Goal: Task Accomplishment & Management: Use online tool/utility

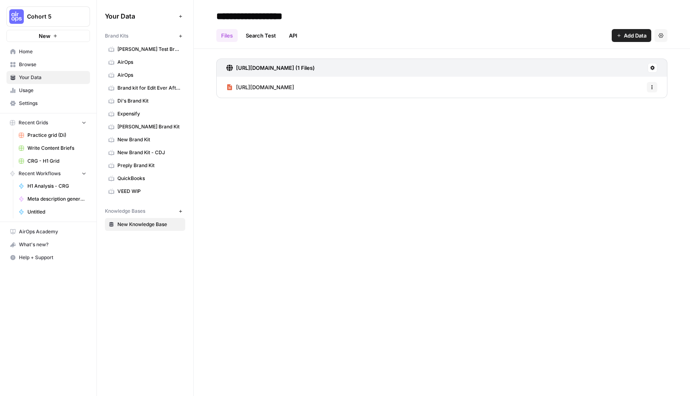
click at [35, 67] on span "Browse" at bounding box center [52, 64] width 67 height 7
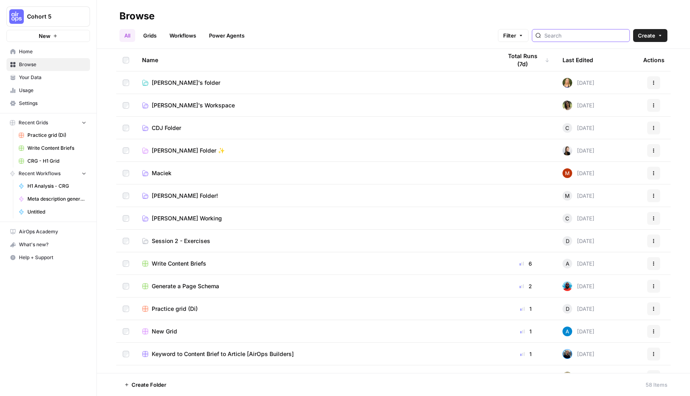
click at [577, 38] on input "search" at bounding box center [585, 35] width 82 height 8
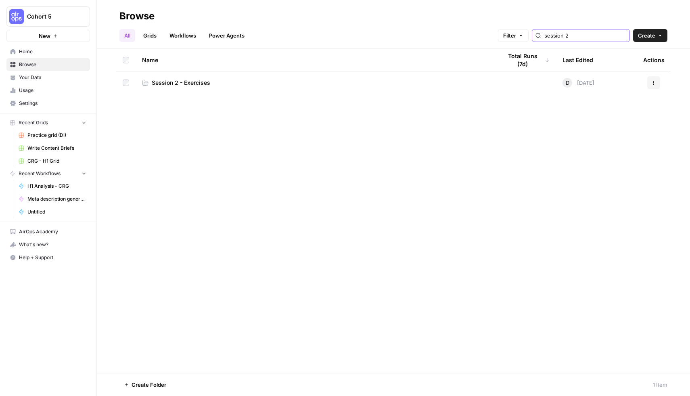
type input "session 2"
click at [199, 81] on span "Session 2 - Exercises" at bounding box center [181, 83] width 58 height 8
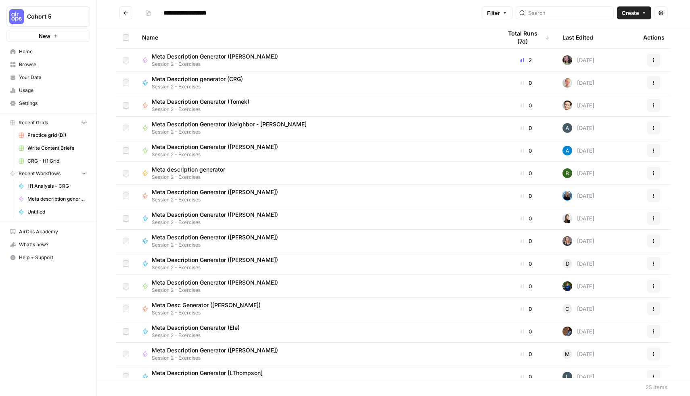
click at [638, 14] on span "Create" at bounding box center [629, 13] width 17 height 8
click at [609, 42] on span "Workflow" at bounding box center [618, 43] width 45 height 8
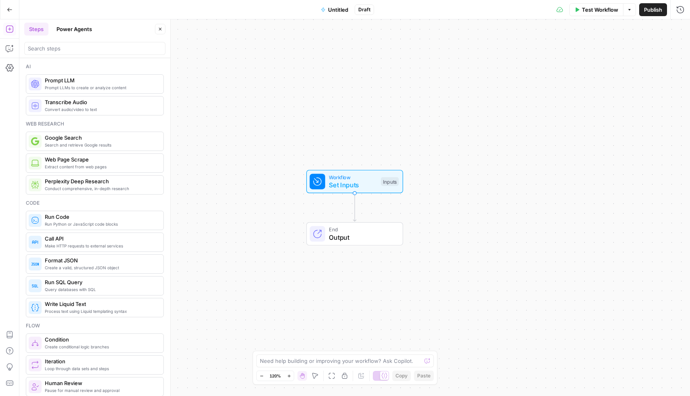
click at [334, 11] on span "Untitled" at bounding box center [338, 10] width 20 height 8
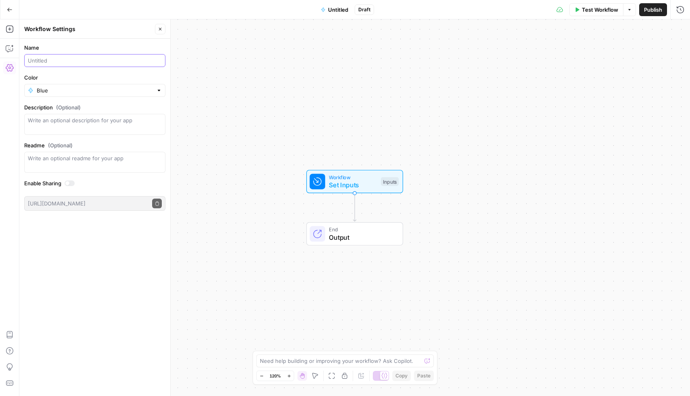
click at [100, 63] on input "Name" at bounding box center [95, 60] width 134 height 8
type input "Meta Description Generator ([PERSON_NAME])"
click at [108, 251] on div "Name Meta Description Generator (Filip M.) Color Blue Description (Optional) Re…" at bounding box center [94, 217] width 151 height 357
click at [347, 179] on span "Workflow" at bounding box center [353, 177] width 48 height 8
click at [605, 57] on span "Add Field" at bounding box center [598, 55] width 23 height 8
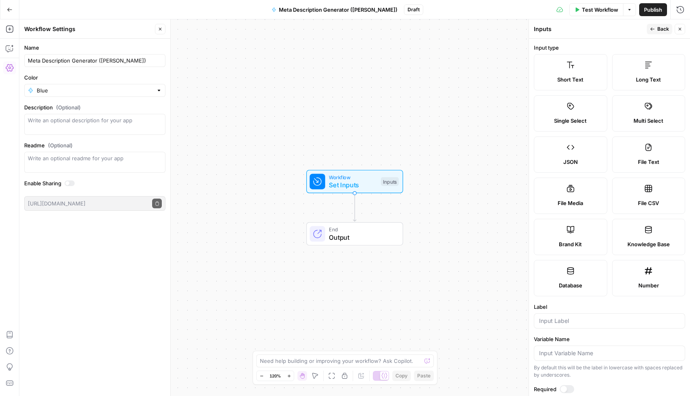
drag, startPoint x: 678, startPoint y: 27, endPoint x: 673, endPoint y: 31, distance: 5.2
click at [678, 27] on icon "button" at bounding box center [679, 29] width 5 height 5
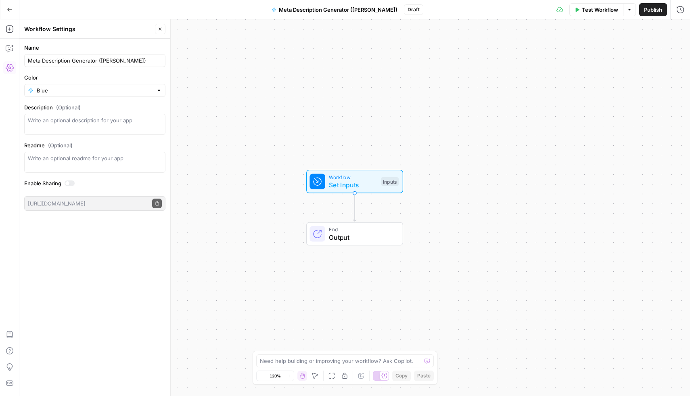
click at [362, 183] on span "Set Inputs" at bounding box center [353, 185] width 48 height 10
click at [609, 53] on span "Add Field" at bounding box center [598, 55] width 23 height 8
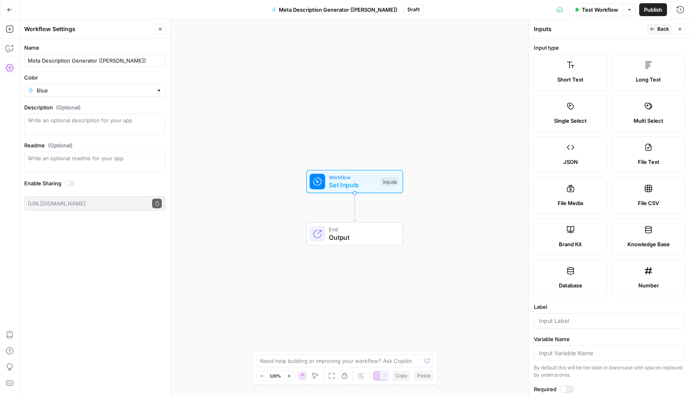
click at [568, 244] on span "Brand Kit" at bounding box center [570, 244] width 23 height 8
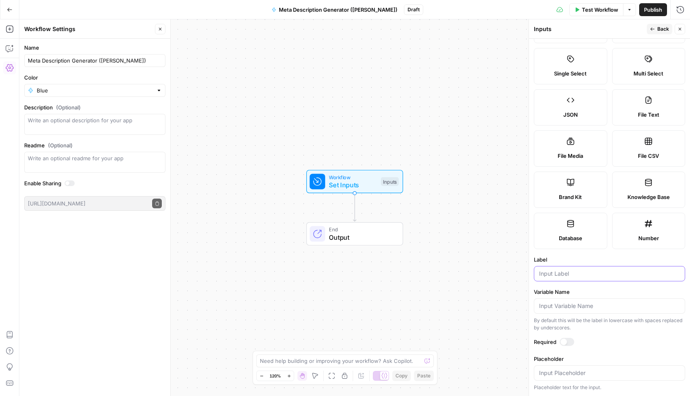
click at [592, 274] on input "Label" at bounding box center [609, 273] width 141 height 8
type input "Brand Kit"
click at [605, 288] on label "Variable Name" at bounding box center [609, 292] width 151 height 8
click at [605, 302] on input "Variable Name" at bounding box center [609, 306] width 141 height 8
click at [639, 348] on form "Input type Short Text Long Text Single Select Multi Select JSON File Text File …" at bounding box center [609, 217] width 161 height 357
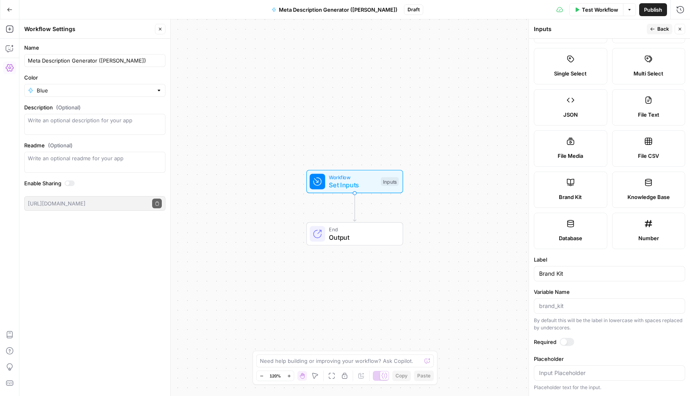
click at [482, 149] on div "Workflow Set Inputs Inputs End Output" at bounding box center [354, 207] width 670 height 376
click at [663, 31] on span "Back" at bounding box center [663, 28] width 12 height 7
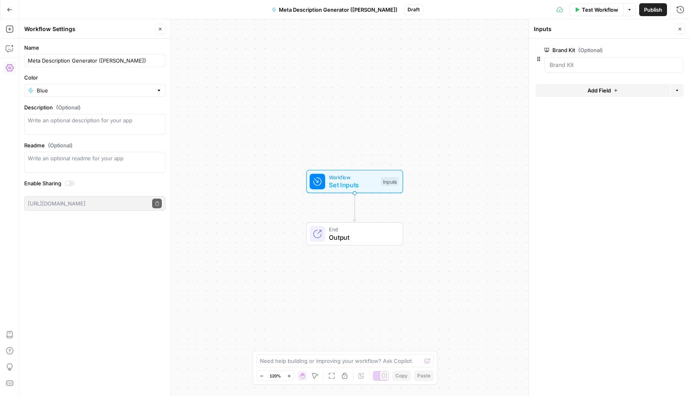
click at [344, 192] on div "Workflow Set Inputs Inputs Test Step" at bounding box center [354, 181] width 97 height 23
click at [348, 185] on span "Set Inputs" at bounding box center [353, 185] width 48 height 10
click at [603, 94] on span "Add Field" at bounding box center [598, 90] width 23 height 8
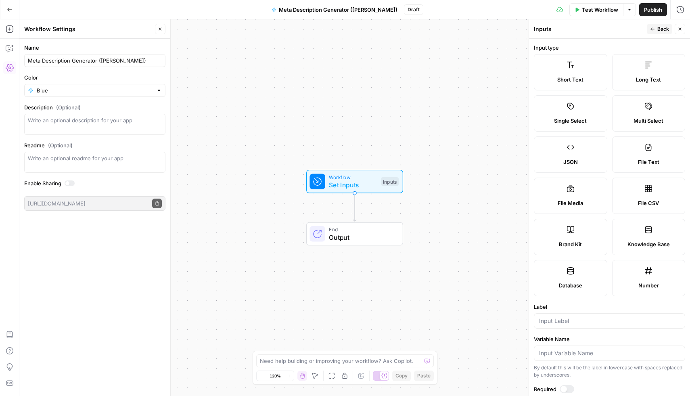
click at [579, 70] on label "Short Text" at bounding box center [570, 72] width 73 height 36
click at [582, 321] on input "Label" at bounding box center [609, 321] width 141 height 8
type input "Y"
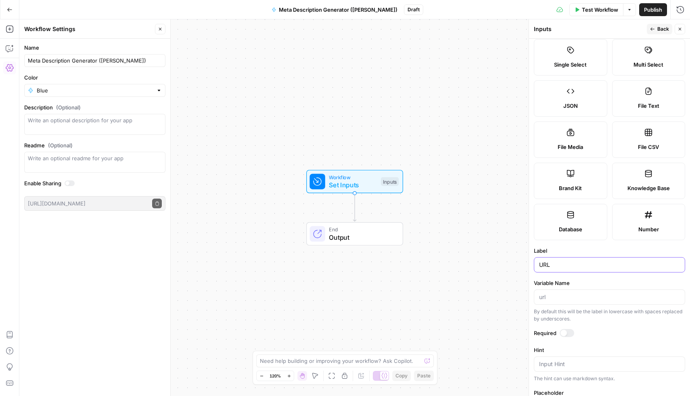
type input "URL"
click at [658, 27] on span "Back" at bounding box center [663, 28] width 12 height 7
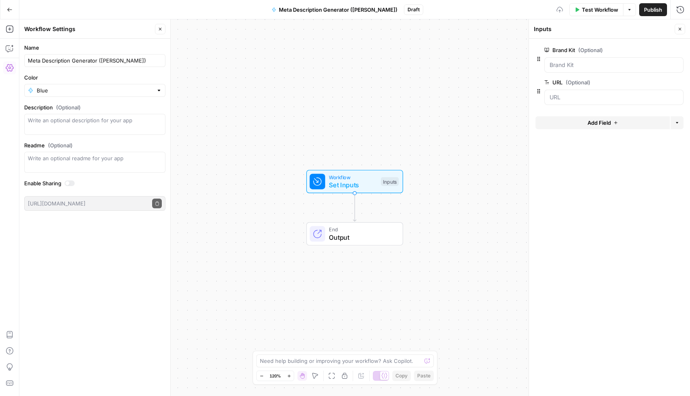
click at [598, 125] on span "Add Field" at bounding box center [598, 123] width 23 height 8
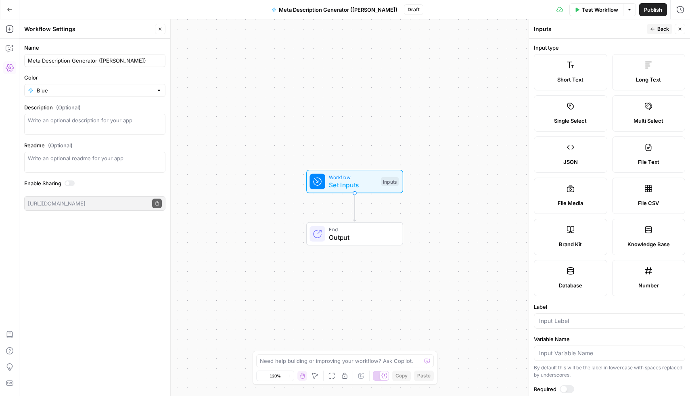
click at [569, 82] on span "Short Text" at bounding box center [570, 79] width 26 height 8
click at [585, 327] on div at bounding box center [609, 320] width 151 height 15
type input "e"
type input "Keyword"
click at [656, 28] on button "Back" at bounding box center [658, 29] width 25 height 10
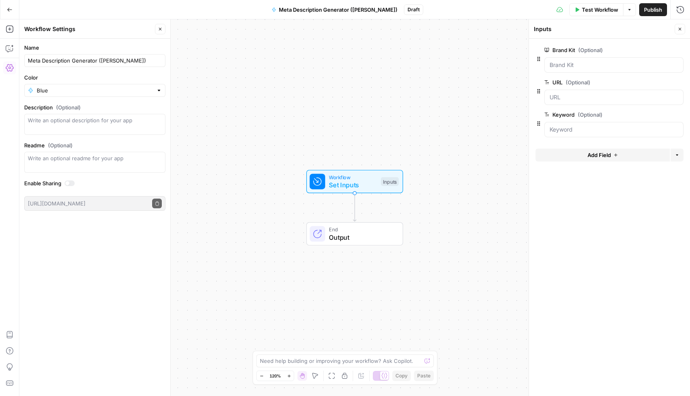
click at [127, 271] on div "Name Meta Description Generator (Filip M.) Color Blue Description (Optional) Re…" at bounding box center [94, 217] width 151 height 357
click at [8, 27] on icon "button" at bounding box center [10, 29] width 8 height 8
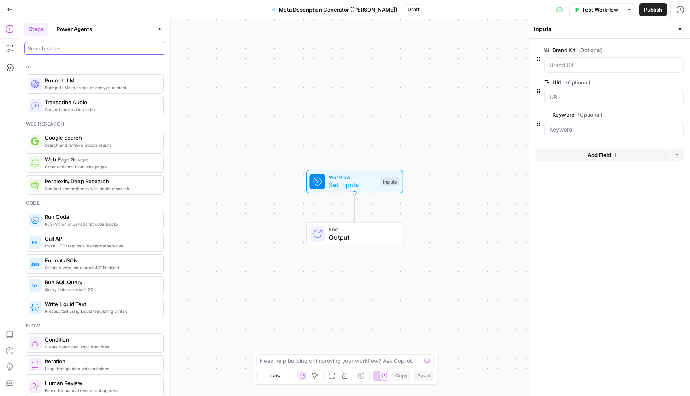
click at [84, 47] on input "search" at bounding box center [95, 48] width 134 height 8
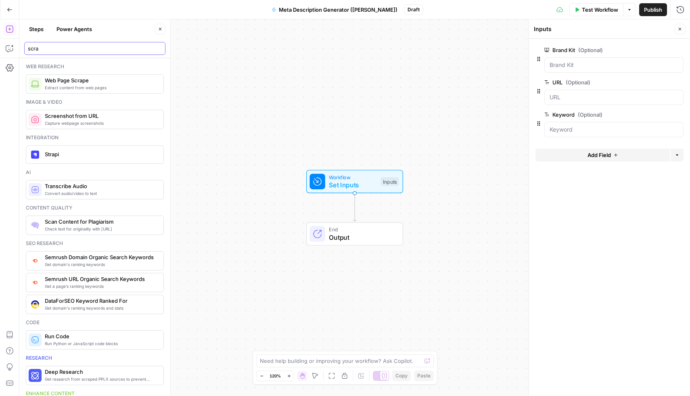
type input "scra"
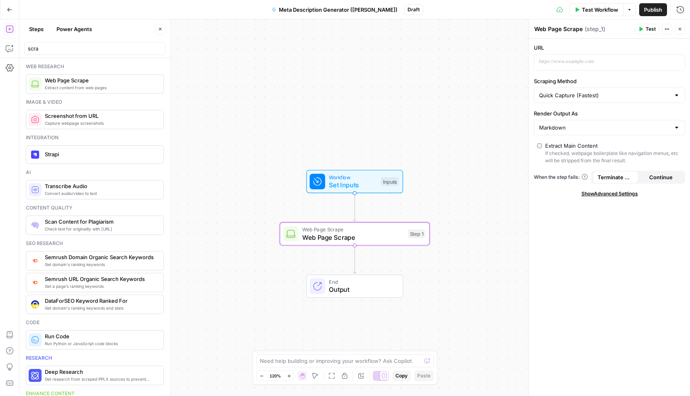
drag, startPoint x: 67, startPoint y: 83, endPoint x: 236, endPoint y: 12, distance: 183.2
click at [346, 238] on span "Web Page Scrape" at bounding box center [353, 237] width 102 height 10
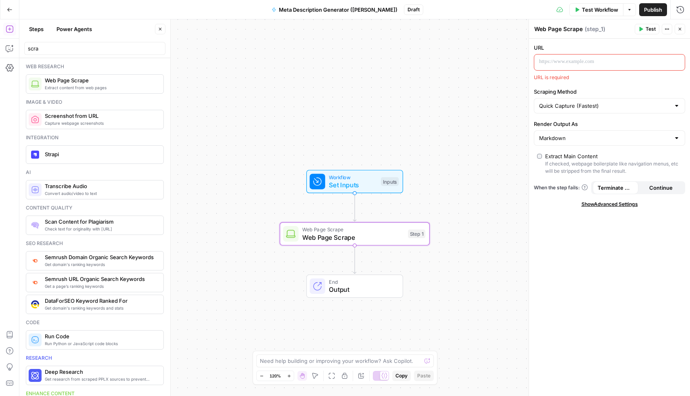
click at [563, 61] on p at bounding box center [603, 62] width 128 height 8
click at [678, 62] on icon "button" at bounding box center [677, 62] width 4 height 4
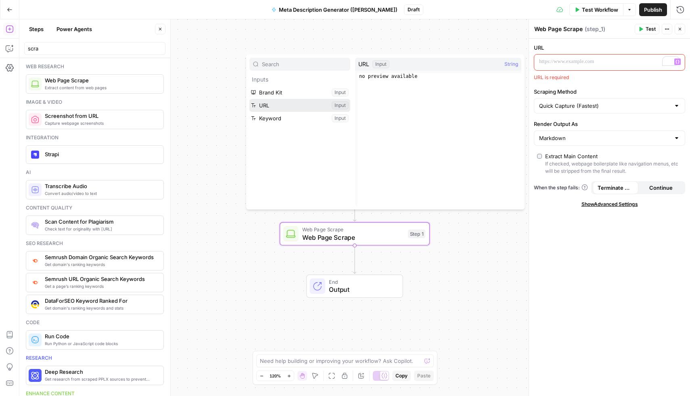
click at [279, 105] on button "Select variable URL" at bounding box center [299, 105] width 101 height 13
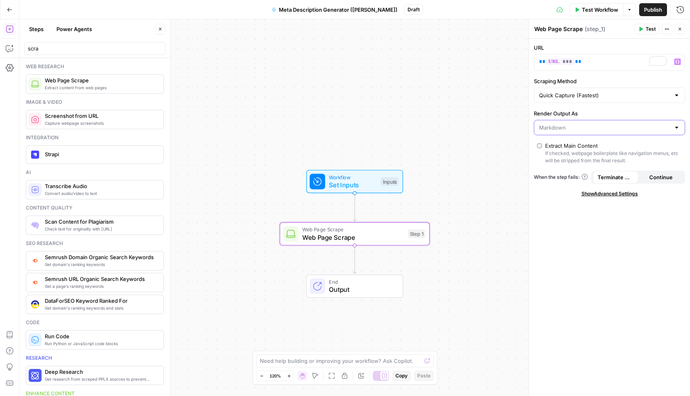
click at [634, 128] on input "Render Output As" at bounding box center [604, 127] width 131 height 8
type input "Markdown"
click at [646, 97] on input "Scraping Method" at bounding box center [604, 95] width 131 height 8
type input "Quick Capture (Fastest)"
click at [631, 238] on div "URL ** *** ** Scraping Method Quick Capture (Fastest) Render Output As Markdown…" at bounding box center [609, 217] width 161 height 357
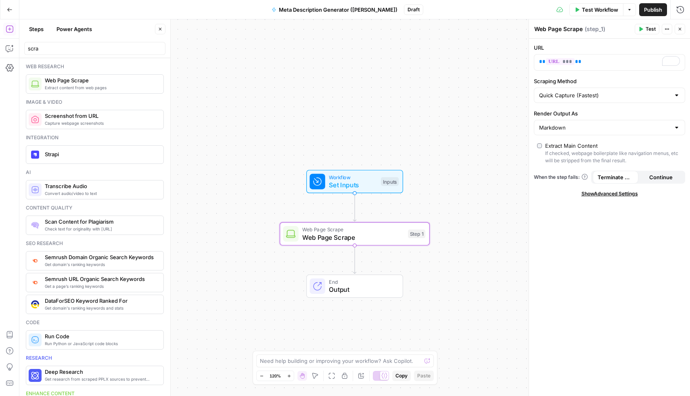
click at [373, 238] on span "Web Page Scrape" at bounding box center [353, 237] width 102 height 10
click at [568, 27] on textarea "Web Page Scrape" at bounding box center [558, 29] width 48 height 8
type textarea "Scrape Article"
click at [598, 8] on span "Test Workflow" at bounding box center [600, 10] width 36 height 8
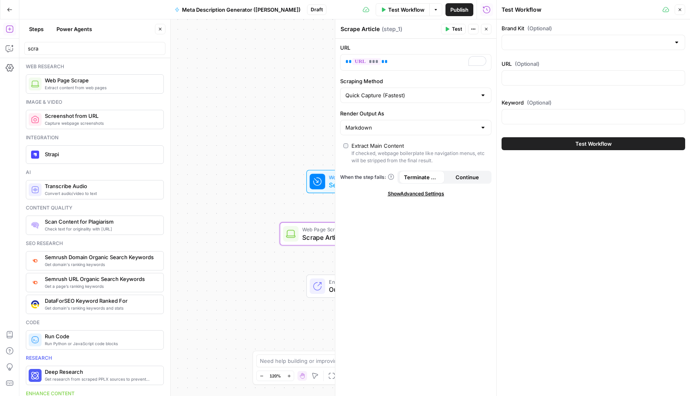
click at [530, 36] on div at bounding box center [592, 42] width 183 height 15
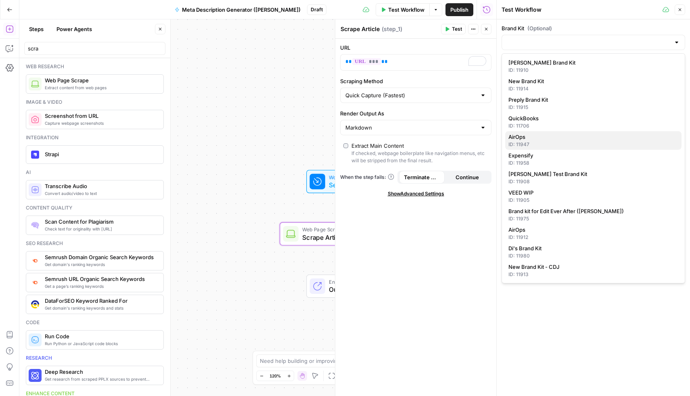
click at [529, 140] on span "AirOps" at bounding box center [591, 137] width 167 height 8
type input "AirOps"
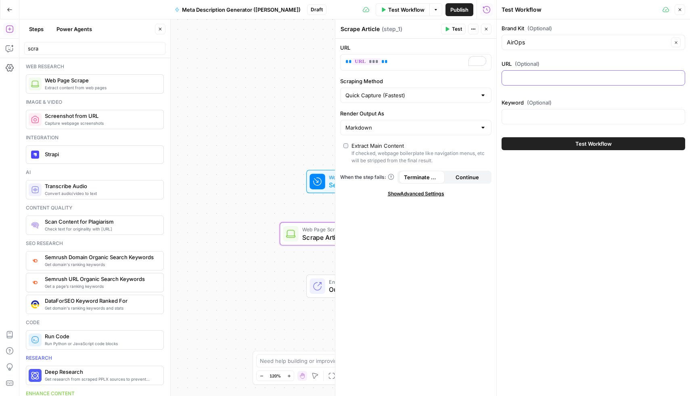
click at [566, 81] on input "URL (Optional)" at bounding box center [593, 78] width 173 height 8
paste input "[URL][DOMAIN_NAME]"
type input "[URL][DOMAIN_NAME]"
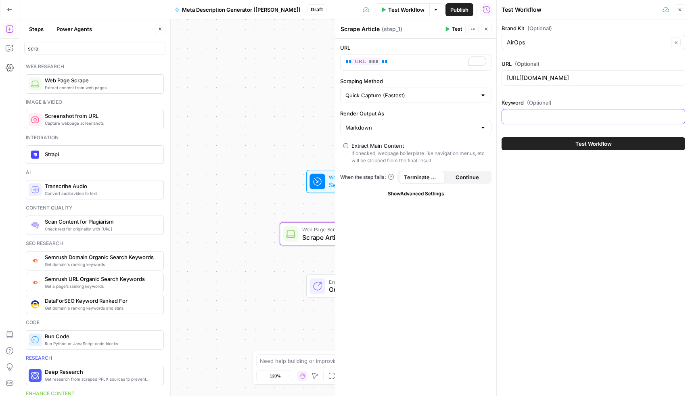
click at [537, 119] on input "Keyword (Optional)" at bounding box center [593, 117] width 173 height 8
type input "ai search"
click at [570, 142] on button "Test Workflow" at bounding box center [592, 143] width 183 height 13
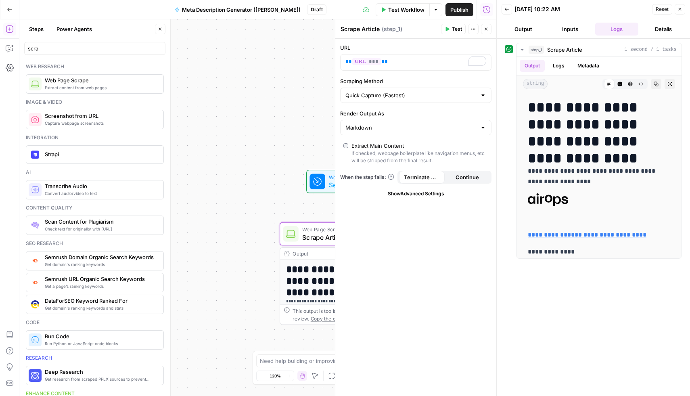
click at [257, 135] on div "**********" at bounding box center [257, 207] width 477 height 376
click at [623, 27] on button "Logs" at bounding box center [617, 29] width 44 height 13
click at [307, 83] on div "**********" at bounding box center [257, 207] width 477 height 376
click at [678, 10] on icon "button" at bounding box center [679, 9] width 5 height 5
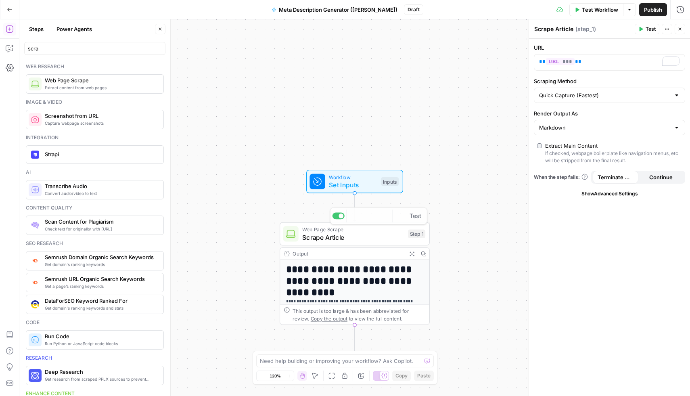
click at [344, 284] on h1 "**********" at bounding box center [351, 275] width 131 height 23
click at [357, 230] on span "Web Page Scrape" at bounding box center [353, 229] width 102 height 8
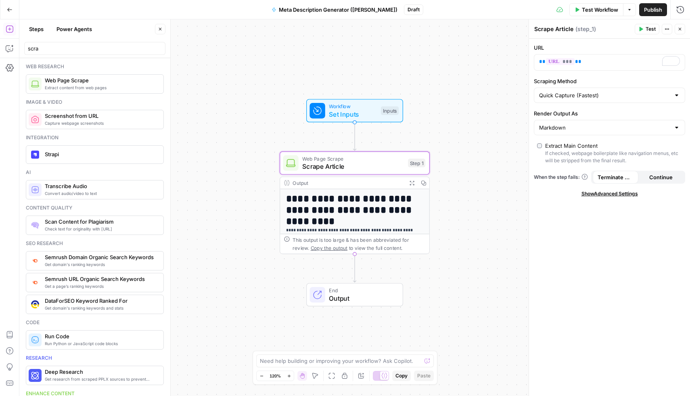
click at [413, 181] on icon "button" at bounding box center [411, 183] width 4 height 4
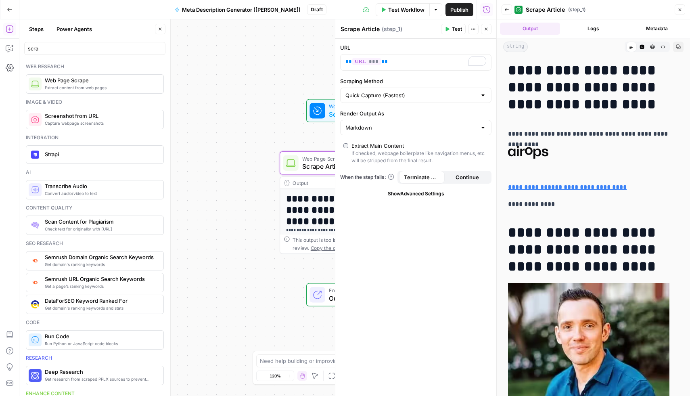
click at [590, 31] on button "Logs" at bounding box center [593, 29] width 60 height 12
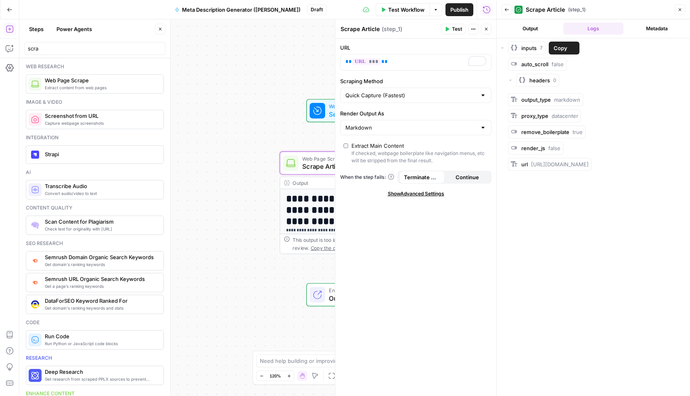
click at [524, 46] on span "inputs" at bounding box center [528, 48] width 15 height 8
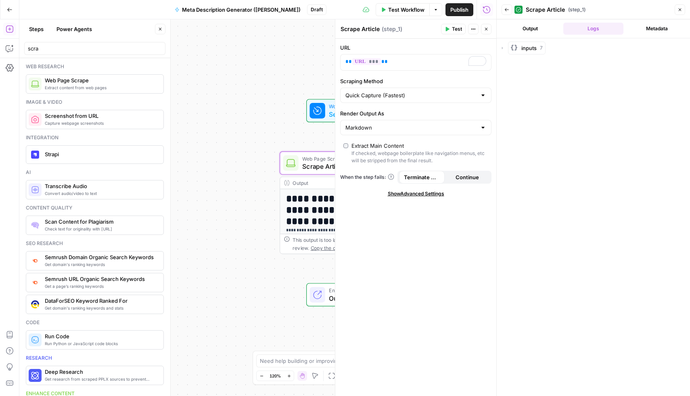
click at [524, 46] on span "inputs" at bounding box center [528, 48] width 15 height 8
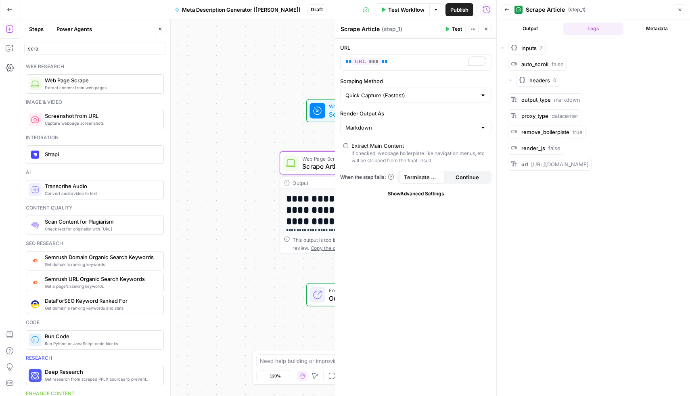
click at [541, 25] on button "Output" at bounding box center [530, 29] width 60 height 12
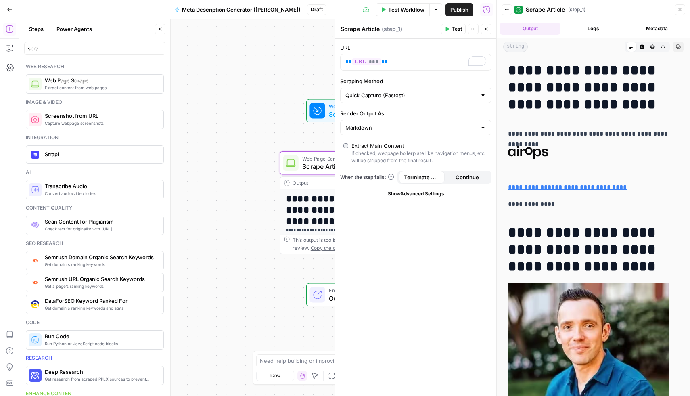
click at [248, 111] on div "**********" at bounding box center [257, 207] width 477 height 376
click at [679, 10] on icon "button" at bounding box center [679, 9] width 3 height 3
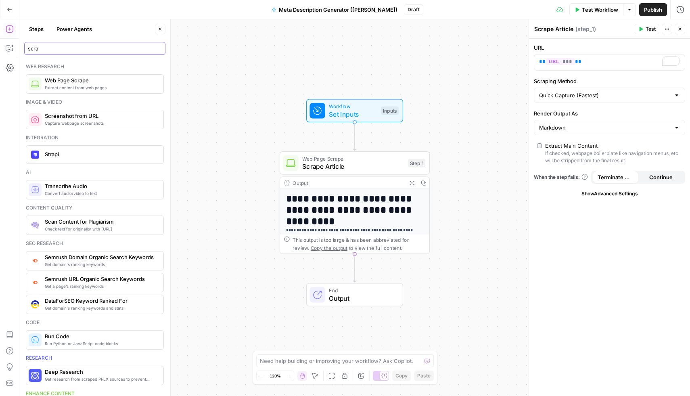
click at [75, 49] on input "scra" at bounding box center [95, 48] width 134 height 8
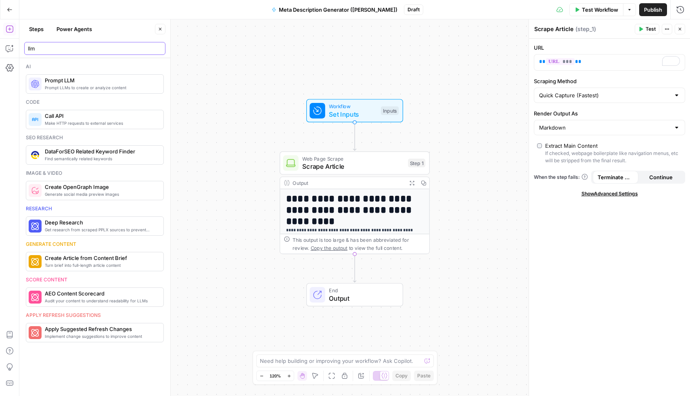
type input "llm"
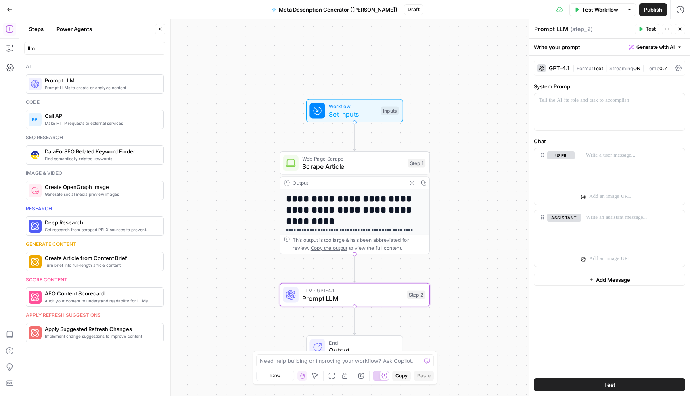
drag, startPoint x: 56, startPoint y: 85, endPoint x: 297, endPoint y: 0, distance: 255.1
click at [354, 290] on span "LLM · GPT-4.1" at bounding box center [352, 290] width 101 height 8
click at [589, 117] on div "To enrich screen reader interactions, please activate Accessibility in Grammarl…" at bounding box center [609, 111] width 150 height 37
click at [599, 158] on p "To enrich screen reader interactions, please activate Accessibility in Grammarl…" at bounding box center [633, 155] width 94 height 8
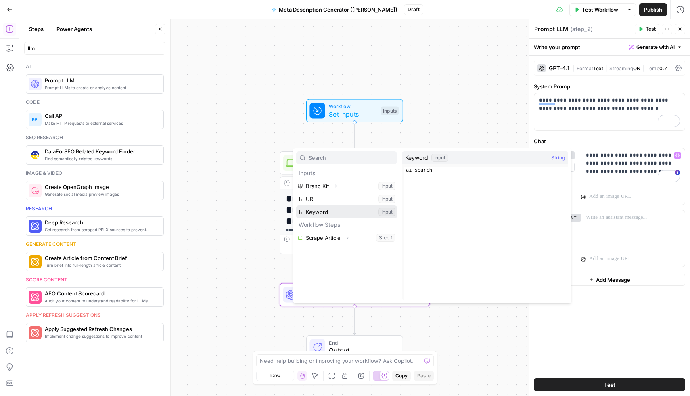
click at [296, 205] on button "Select variable Keyword" at bounding box center [346, 211] width 101 height 13
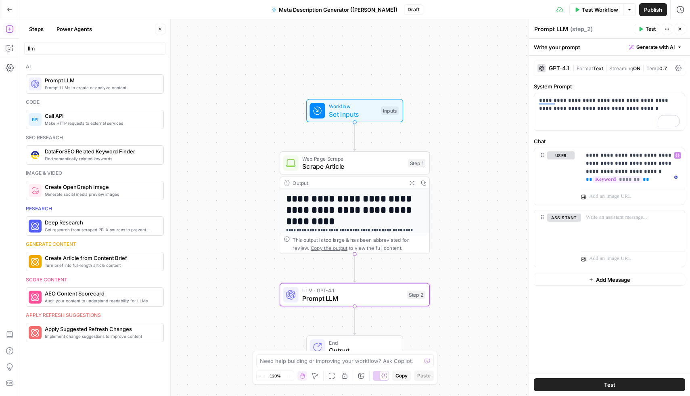
click at [594, 315] on div "**********" at bounding box center [609, 214] width 161 height 317
click at [604, 384] on span "Test" at bounding box center [609, 384] width 11 height 8
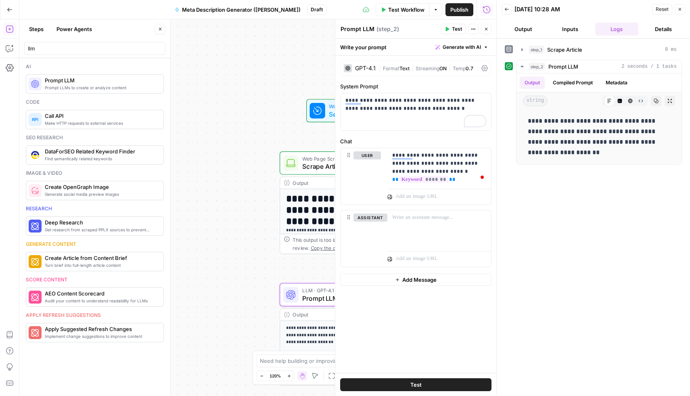
click at [681, 10] on icon "button" at bounding box center [679, 9] width 5 height 5
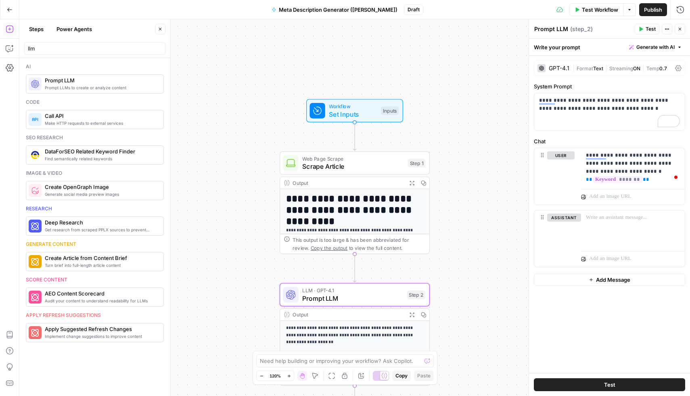
click at [584, 11] on span "Test Workflow" at bounding box center [600, 10] width 36 height 8
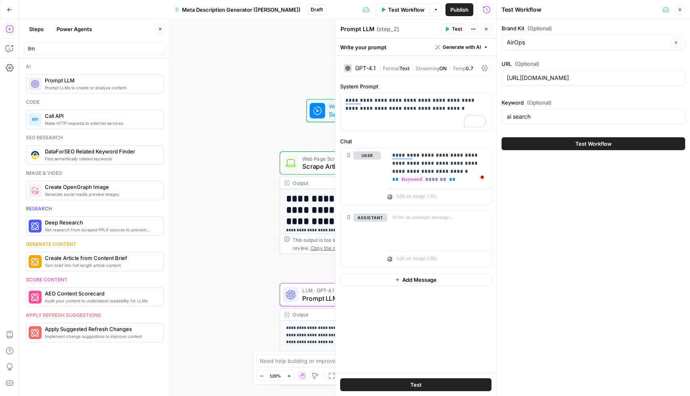
click at [595, 147] on span "Test Workflow" at bounding box center [593, 144] width 36 height 8
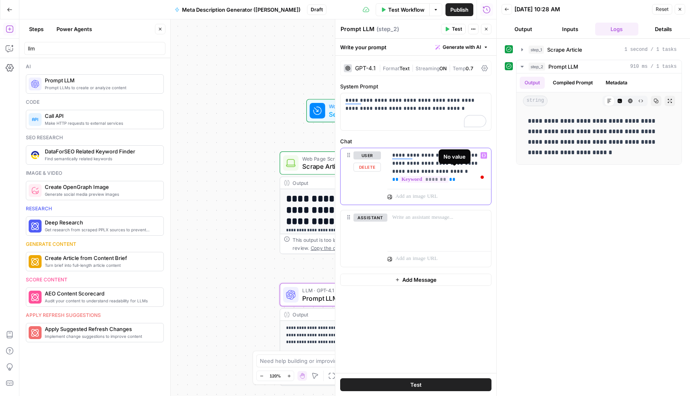
click at [448, 176] on span "*******" at bounding box center [424, 179] width 50 height 7
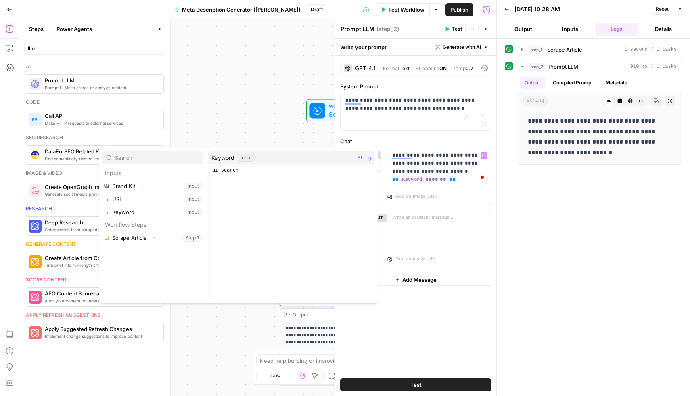
click at [241, 166] on span "1 ai search XXXXXXXXXXXXXXXXXXXXXXXXXXXXXXXXXXXXXXXXXXXXXXXXXXXXXXXXXXXXXXXXXXX…" at bounding box center [290, 230] width 164 height 133
type textarea "*********"
click at [241, 170] on div "ai search" at bounding box center [293, 240] width 164 height 146
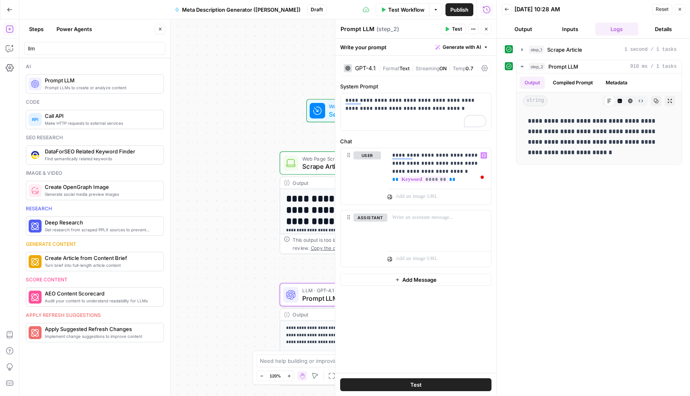
click at [213, 254] on div "**********" at bounding box center [257, 207] width 477 height 376
click at [576, 67] on span "Prompt LLM" at bounding box center [563, 67] width 30 height 8
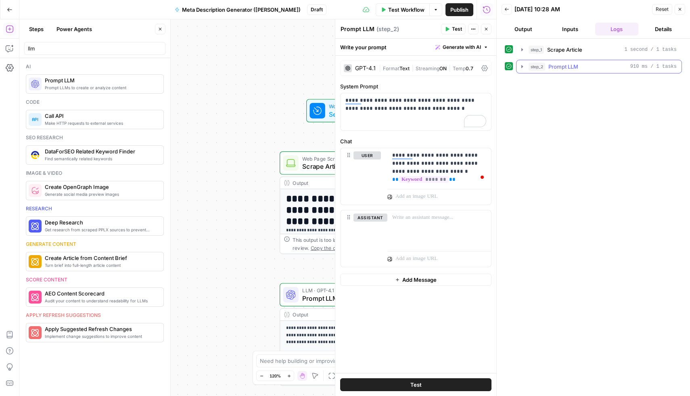
click at [576, 67] on span "Prompt LLM" at bounding box center [563, 67] width 30 height 8
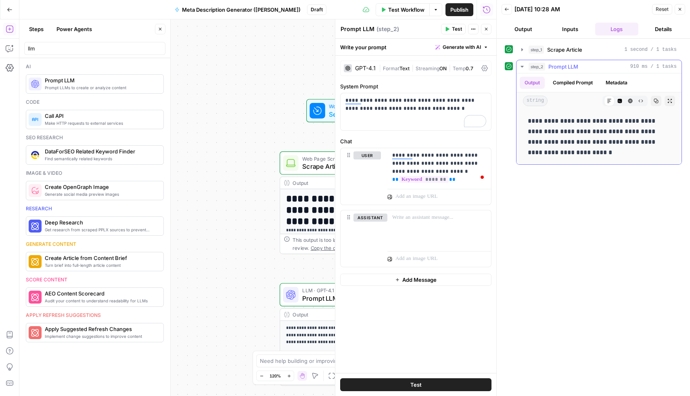
click at [579, 135] on p "**********" at bounding box center [598, 137] width 142 height 42
click at [422, 172] on p "**********" at bounding box center [439, 163] width 94 height 24
click at [444, 171] on p "**********" at bounding box center [439, 167] width 94 height 32
click at [421, 384] on span "Test" at bounding box center [415, 384] width 11 height 8
click at [368, 67] on div "GPT-4.1" at bounding box center [365, 68] width 21 height 6
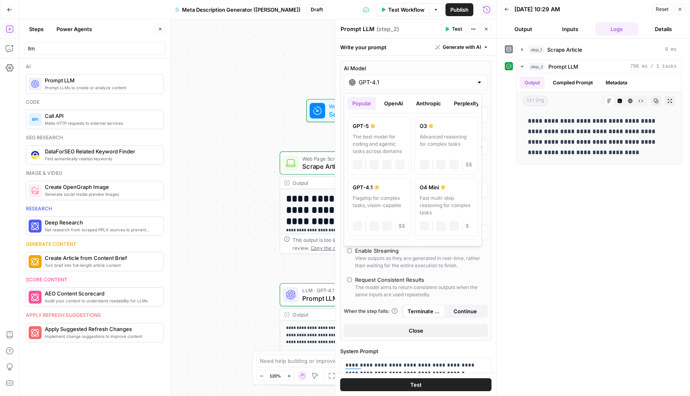
click at [390, 83] on input "GPT-4.1" at bounding box center [416, 82] width 114 height 8
click at [374, 136] on div "The best model for coding and agentic tasks across domains" at bounding box center [378, 144] width 53 height 22
type input "GPT-5"
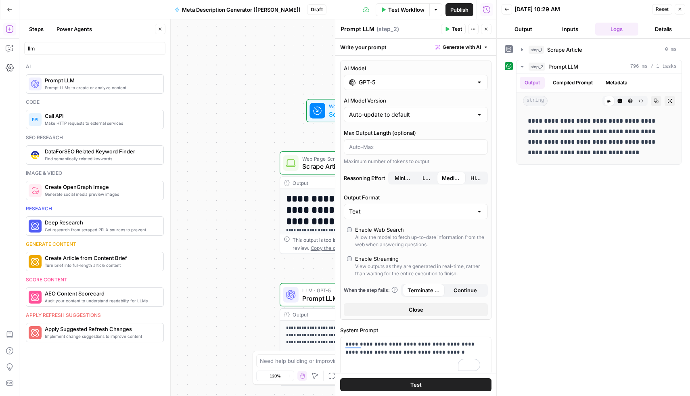
click at [417, 393] on div "Test" at bounding box center [415, 384] width 161 height 23
click at [418, 386] on span "Test" at bounding box center [415, 384] width 11 height 8
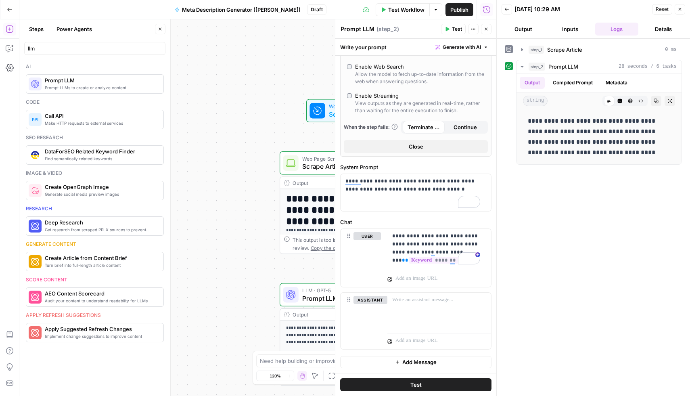
click at [680, 8] on icon "button" at bounding box center [679, 9] width 3 height 3
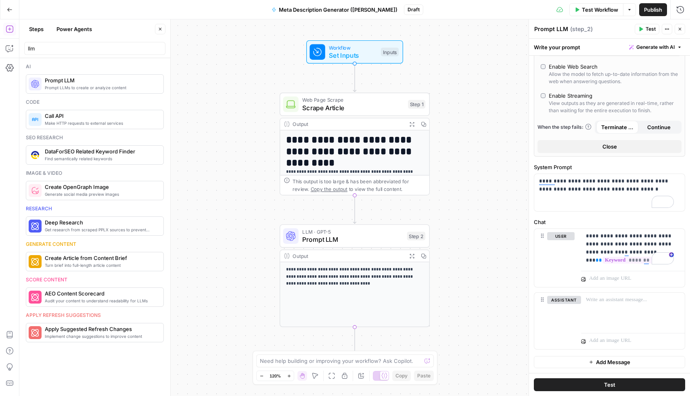
click at [613, 145] on span "Close" at bounding box center [609, 146] width 15 height 8
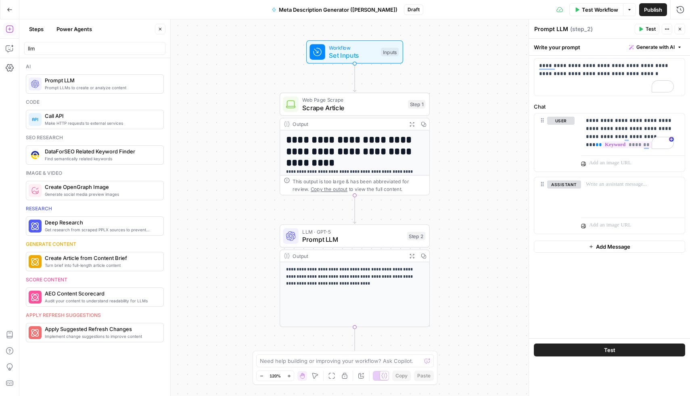
scroll to position [0, 0]
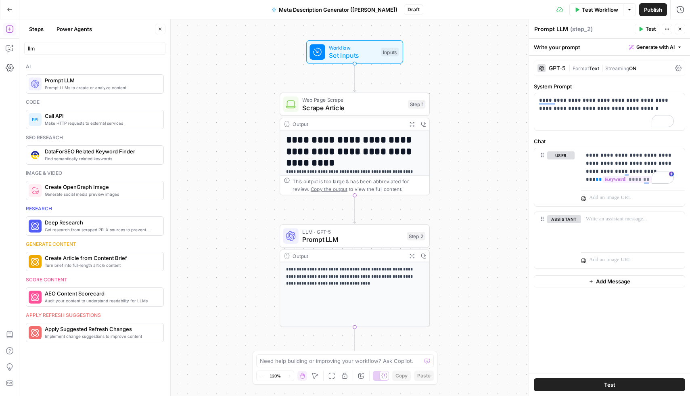
click at [679, 28] on icon "button" at bounding box center [679, 29] width 3 height 3
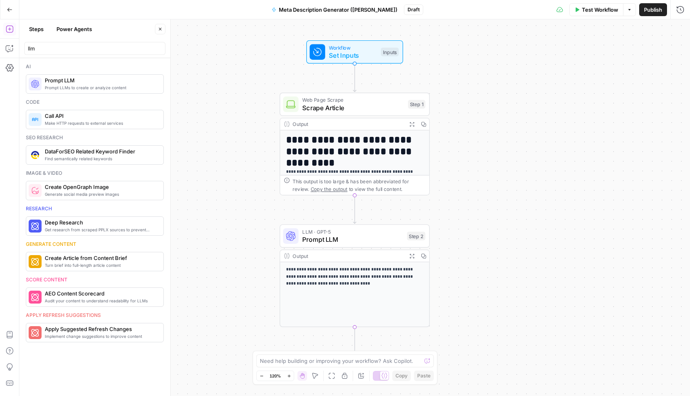
click at [325, 241] on span "Prompt LLM" at bounding box center [352, 239] width 101 height 10
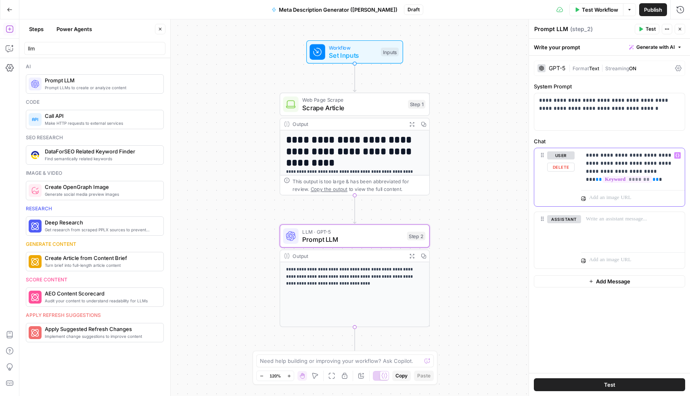
click at [655, 180] on p "**********" at bounding box center [633, 167] width 94 height 32
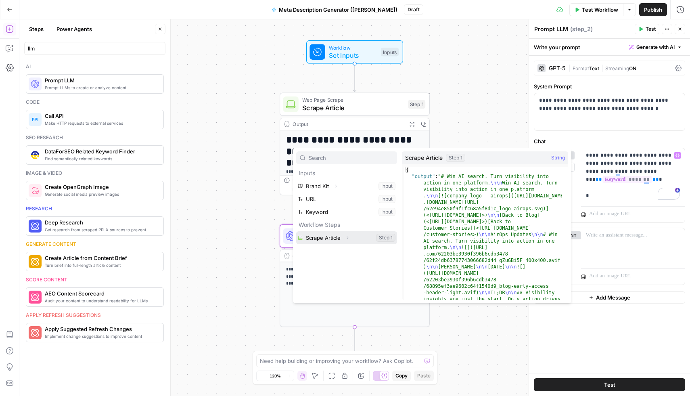
click at [296, 231] on button "Select variable Scrape Article" at bounding box center [346, 237] width 101 height 13
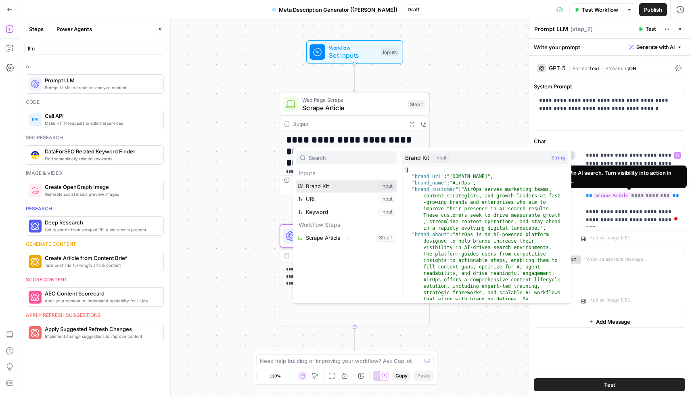
click at [296, 179] on button "Select variable Brand Kit" at bounding box center [346, 185] width 101 height 13
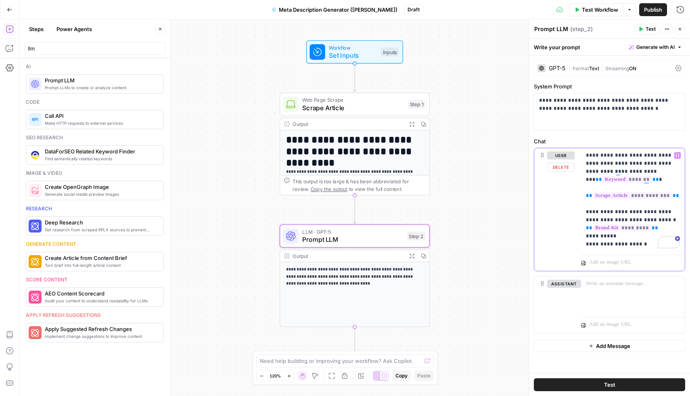
click at [644, 237] on p "**********" at bounding box center [633, 199] width 94 height 97
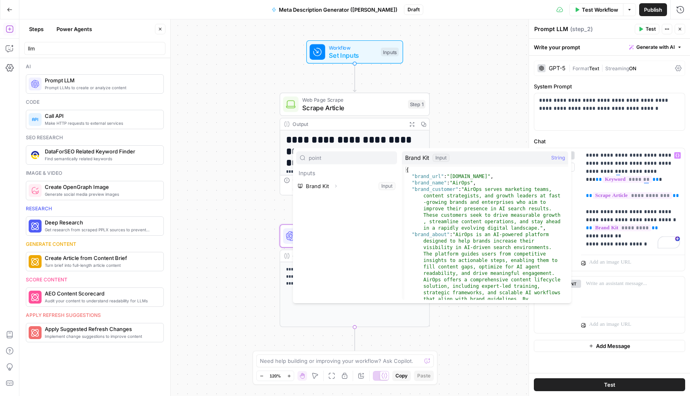
type input "point"
click at [335, 188] on icon "button" at bounding box center [335, 185] width 5 height 5
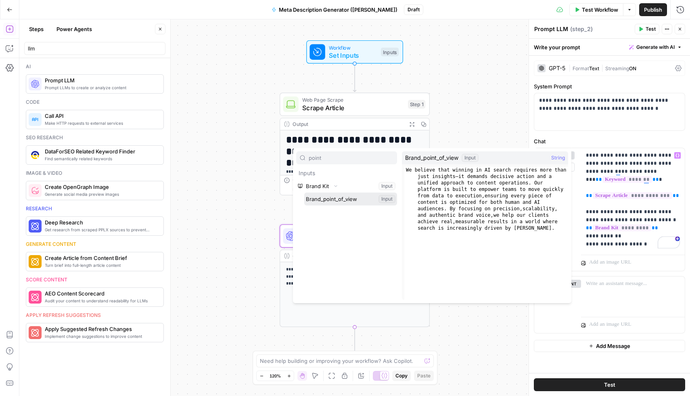
click at [338, 198] on button "Select variable Brand_point_of_view" at bounding box center [350, 198] width 93 height 13
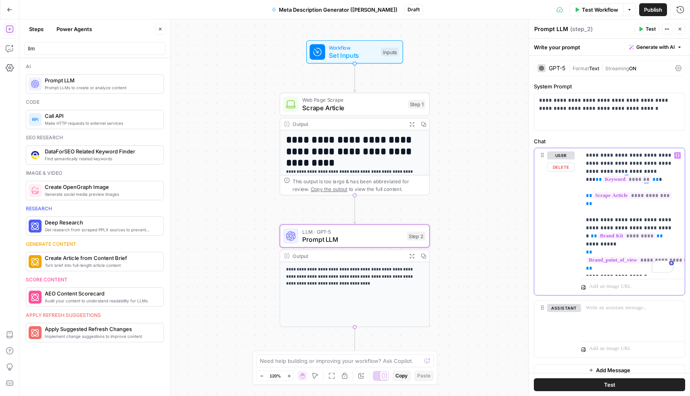
click at [643, 266] on p "**********" at bounding box center [630, 211] width 88 height 121
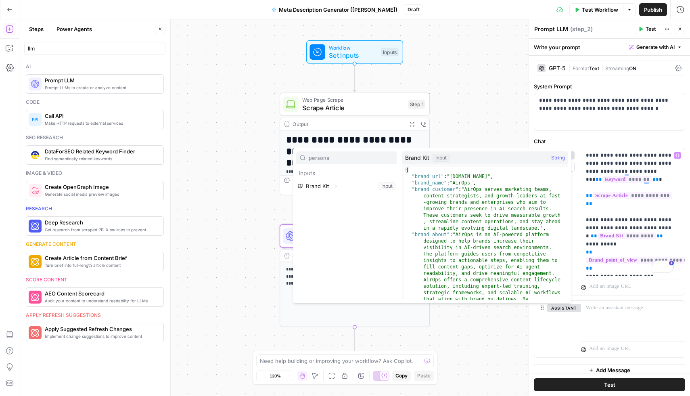
type input "persona"
click at [336, 186] on icon "button" at bounding box center [336, 186] width 2 height 3
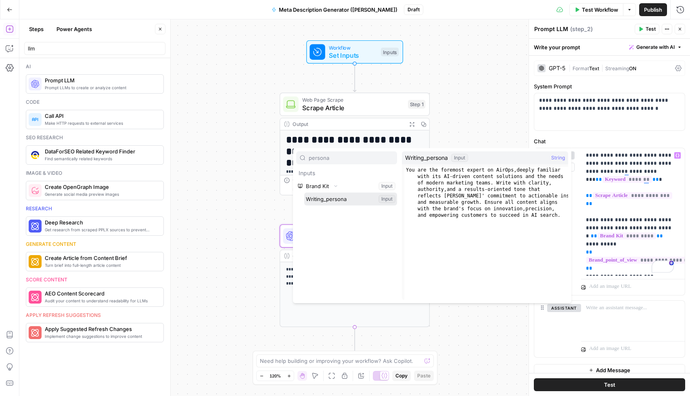
click at [329, 200] on button "Select variable Writing_persona" at bounding box center [350, 198] width 93 height 13
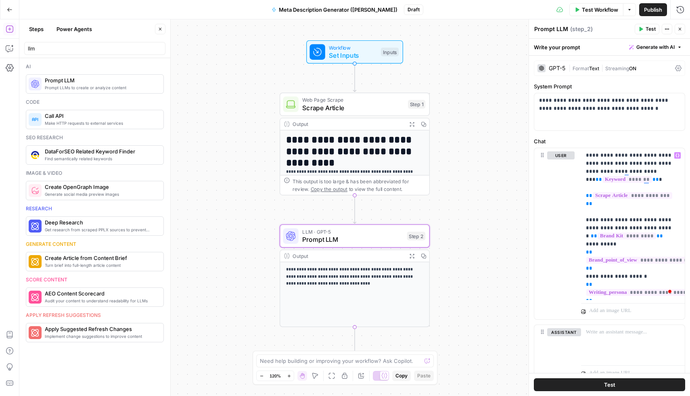
click at [648, 28] on span "Test" at bounding box center [650, 28] width 10 height 7
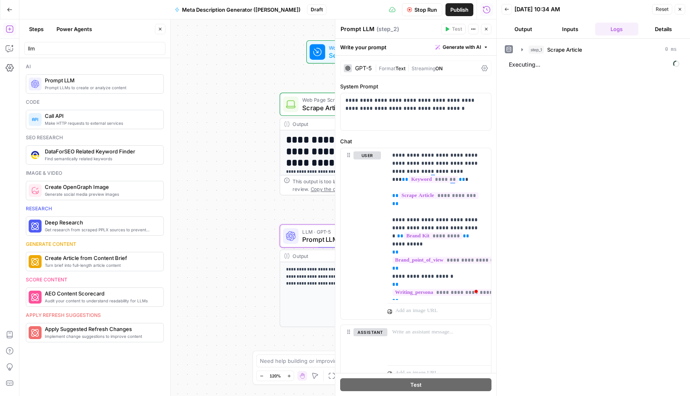
click at [363, 28] on textarea "Prompt LLM" at bounding box center [357, 29] width 34 height 8
type textarea "Generate meta desc."
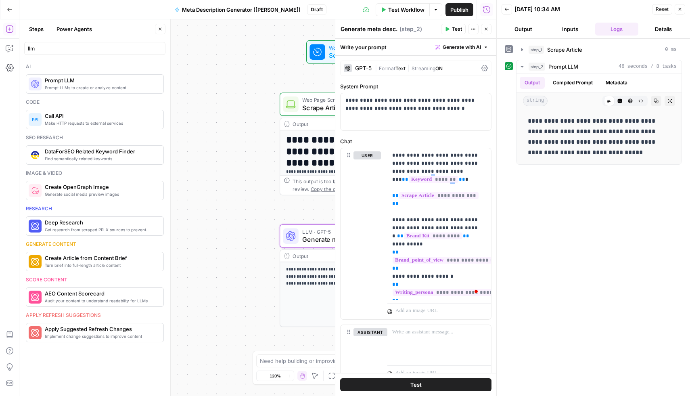
click at [569, 31] on button "Inputs" at bounding box center [570, 29] width 44 height 13
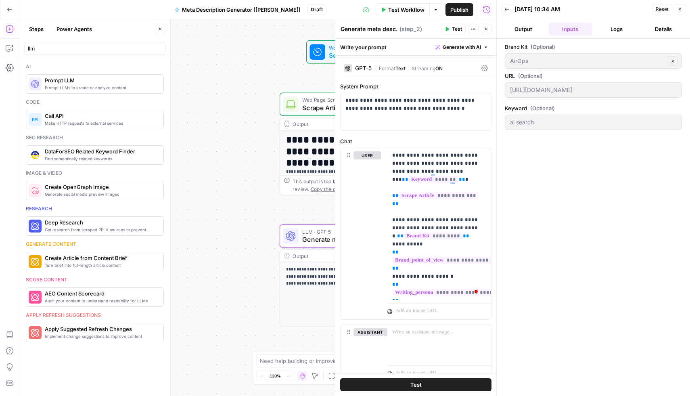
click at [613, 27] on button "Logs" at bounding box center [617, 29] width 44 height 13
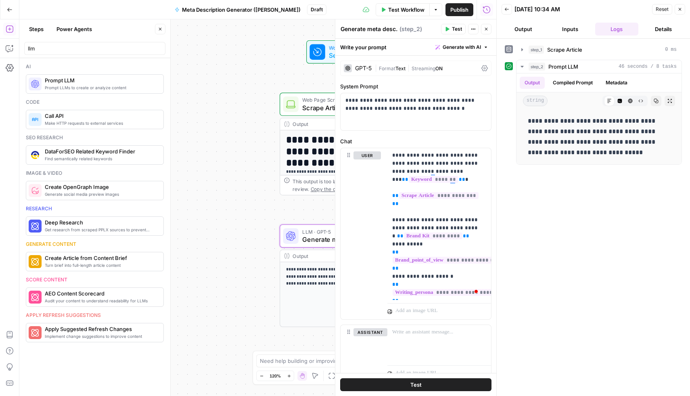
click at [612, 25] on button "Logs" at bounding box center [617, 29] width 44 height 13
click at [473, 29] on icon "button" at bounding box center [473, 29] width 1 height 1
click at [670, 27] on button "Details" at bounding box center [663, 29] width 44 height 13
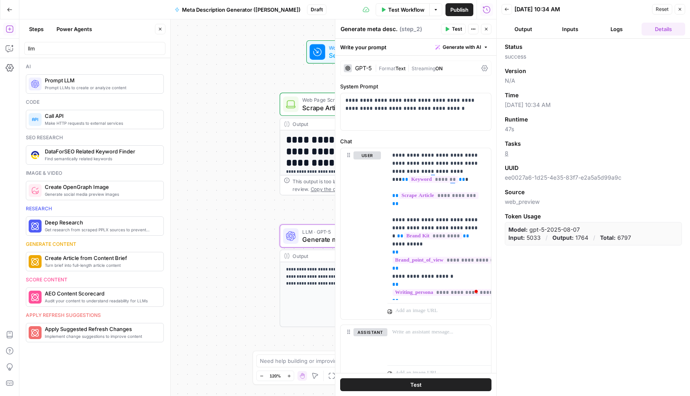
click at [573, 32] on button "Inputs" at bounding box center [570, 29] width 44 height 13
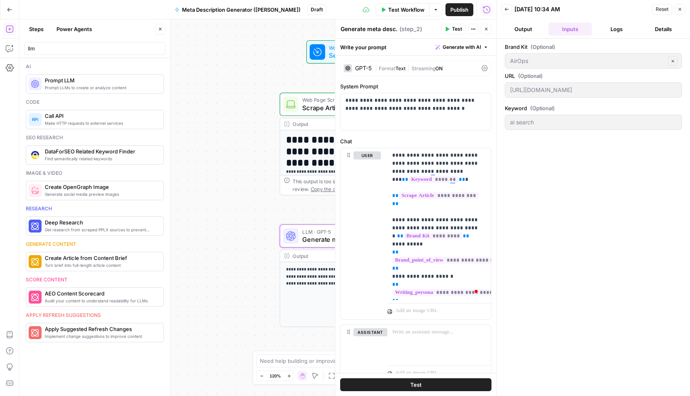
click at [623, 25] on button "Logs" at bounding box center [617, 29] width 44 height 13
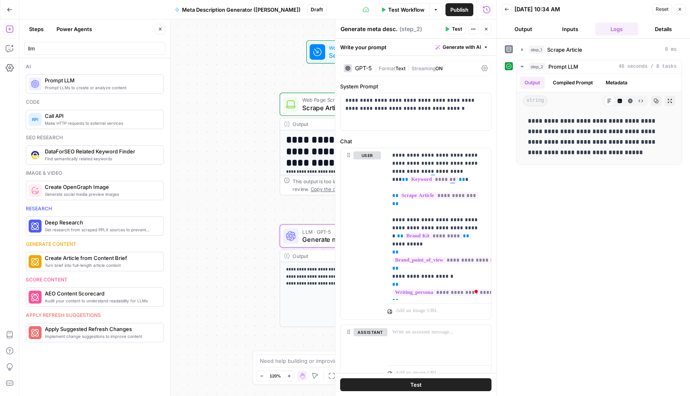
click at [527, 32] on button "Output" at bounding box center [523, 29] width 44 height 13
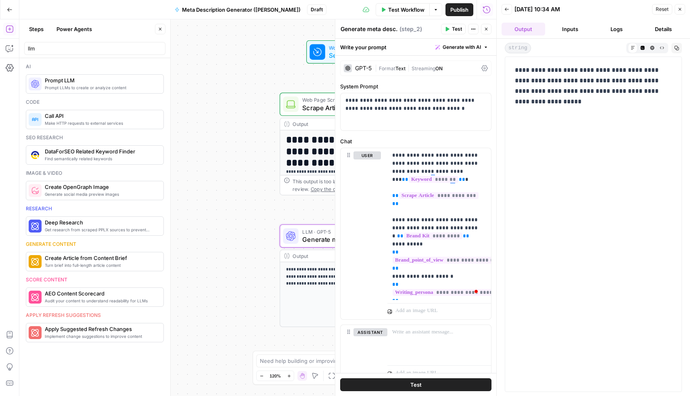
click at [620, 31] on button "Logs" at bounding box center [617, 29] width 44 height 13
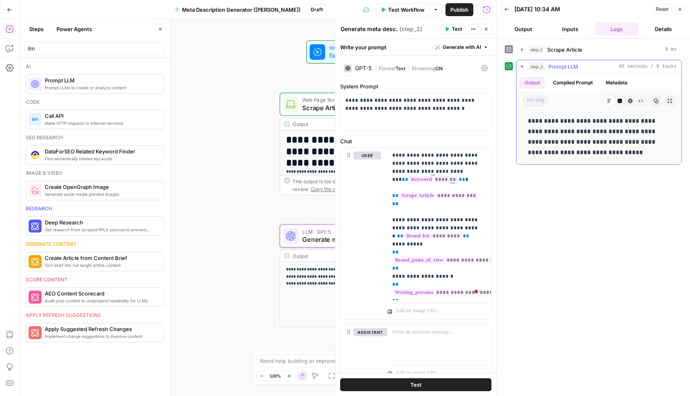
click at [566, 66] on span "Prompt LLM" at bounding box center [563, 67] width 30 height 8
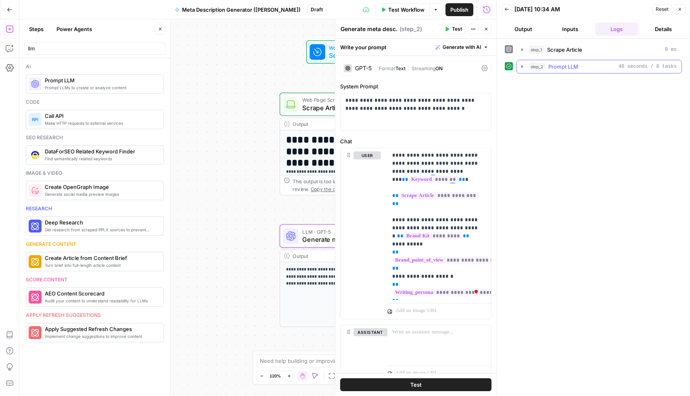
click at [566, 66] on span "Prompt LLM" at bounding box center [563, 67] width 30 height 8
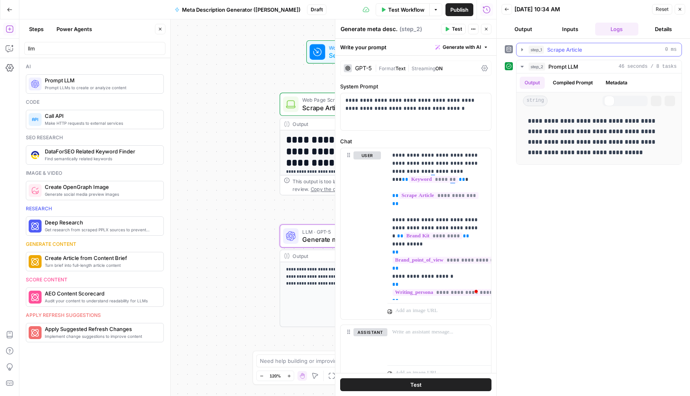
click at [559, 44] on button "step_1 Scrape Article 0 ms" at bounding box center [598, 49] width 165 height 13
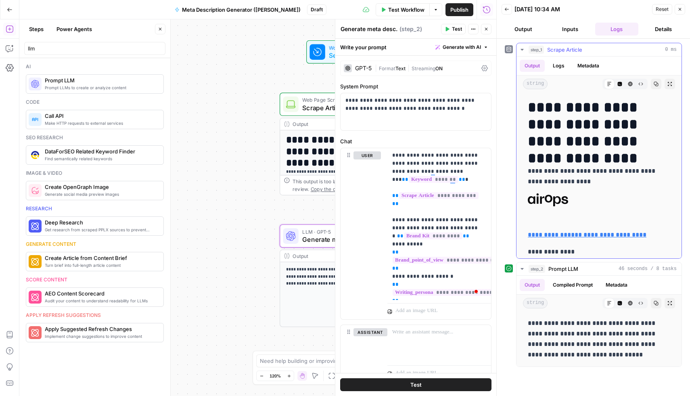
click at [559, 47] on span "Scrape Article" at bounding box center [564, 50] width 35 height 8
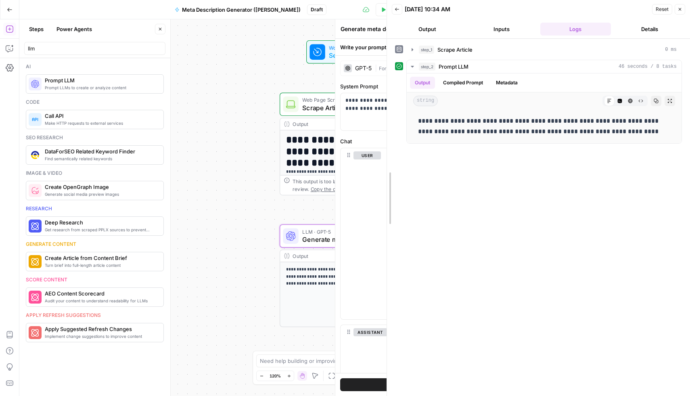
drag, startPoint x: 494, startPoint y: 106, endPoint x: 384, endPoint y: 121, distance: 110.8
click at [384, 121] on div at bounding box center [387, 198] width 8 height 396
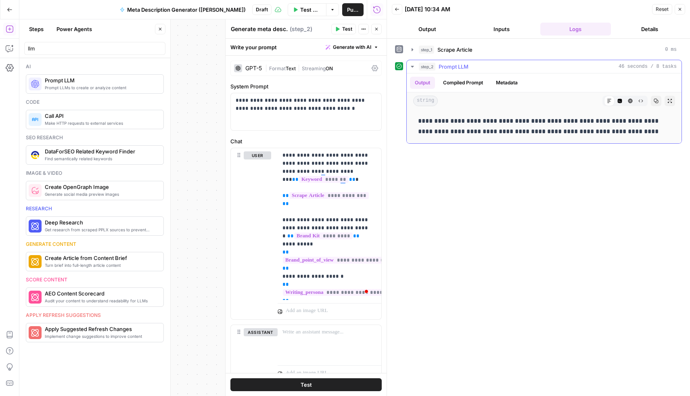
click at [466, 83] on button "Compiled Prompt" at bounding box center [463, 83] width 50 height 12
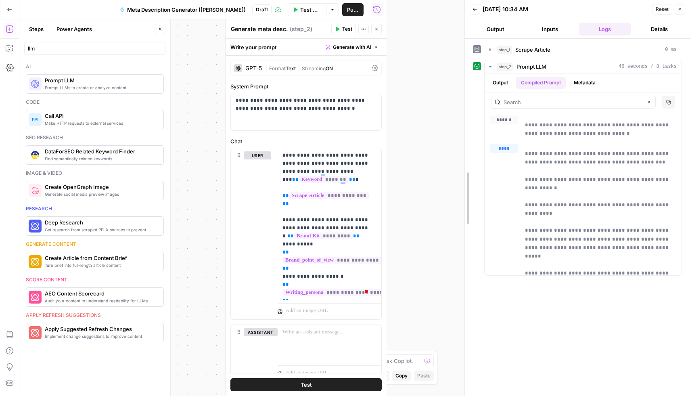
drag, startPoint x: 386, startPoint y: 144, endPoint x: 463, endPoint y: 146, distance: 77.9
click at [463, 146] on div at bounding box center [465, 198] width 8 height 396
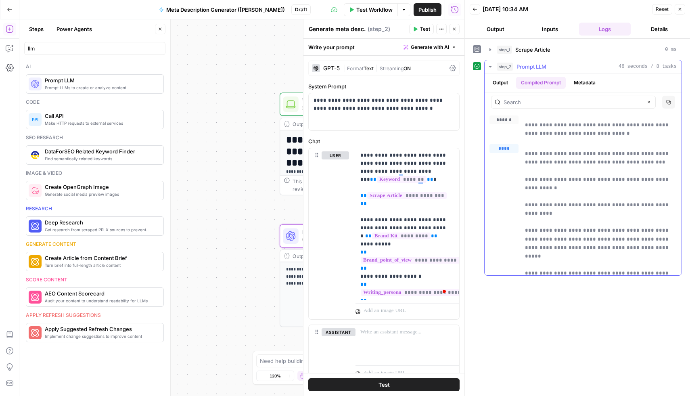
click at [500, 85] on button "Output" at bounding box center [500, 83] width 25 height 12
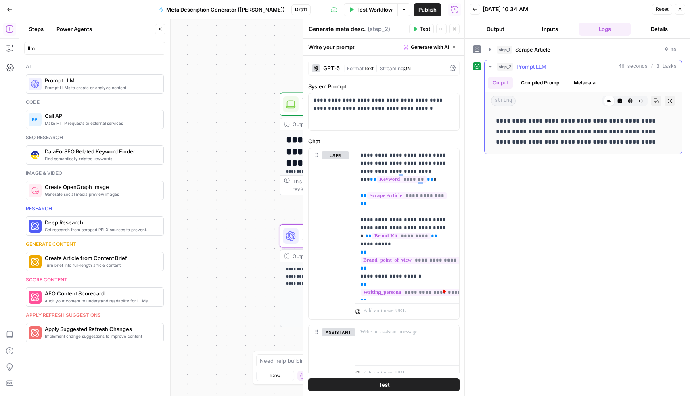
click at [547, 86] on button "Compiled Prompt" at bounding box center [541, 83] width 50 height 12
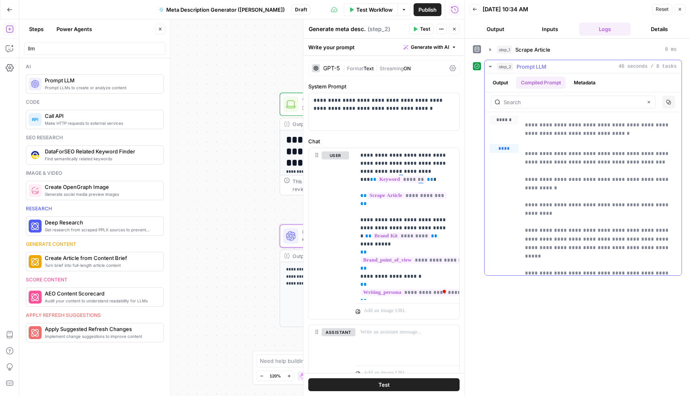
click at [580, 83] on button "Metadata" at bounding box center [584, 83] width 31 height 12
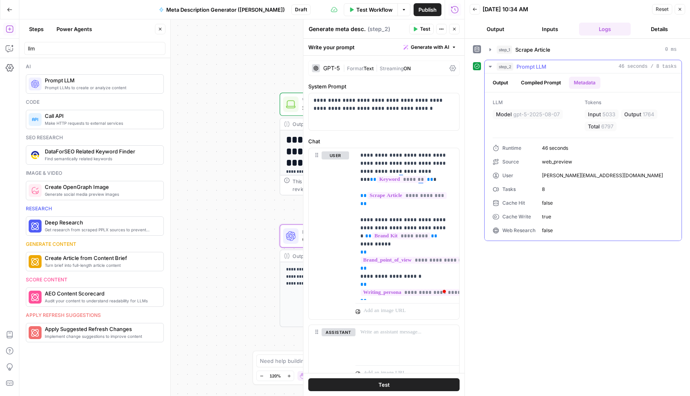
click at [549, 81] on button "Compiled Prompt" at bounding box center [541, 83] width 50 height 12
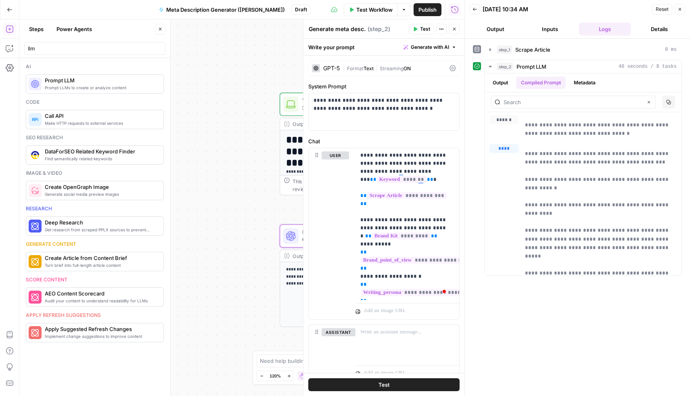
click at [679, 11] on icon "button" at bounding box center [679, 9] width 5 height 5
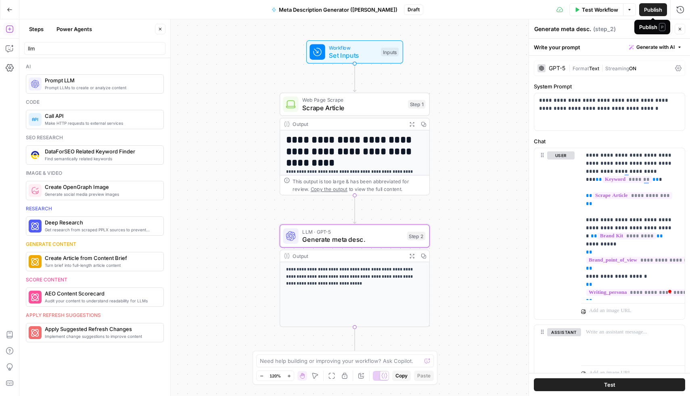
click at [653, 11] on span "Publish" at bounding box center [653, 10] width 18 height 8
click at [13, 11] on button "Go Back" at bounding box center [9, 9] width 15 height 15
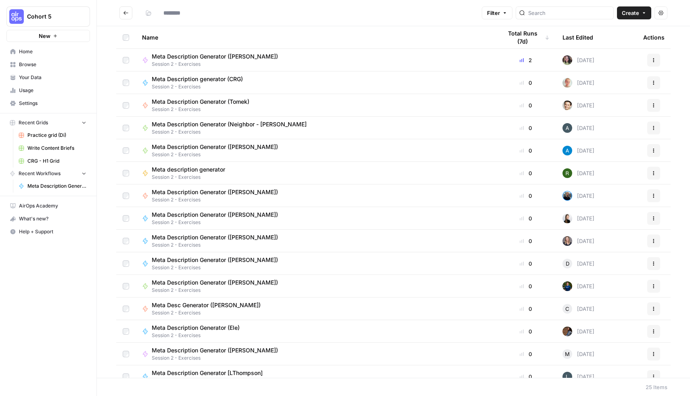
type input "**********"
click at [37, 69] on link "Browse" at bounding box center [47, 64] width 83 height 13
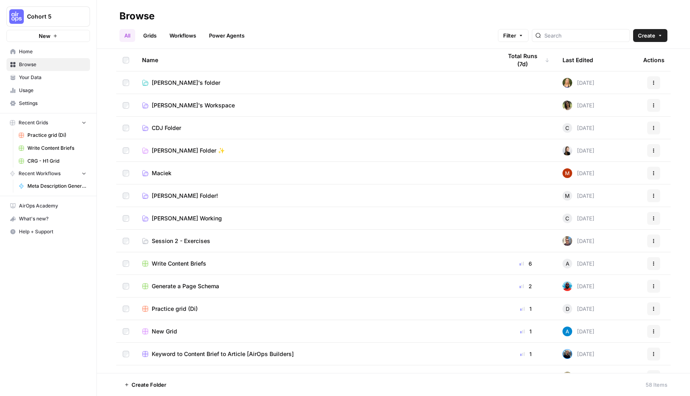
click at [150, 38] on link "Grids" at bounding box center [149, 35] width 23 height 13
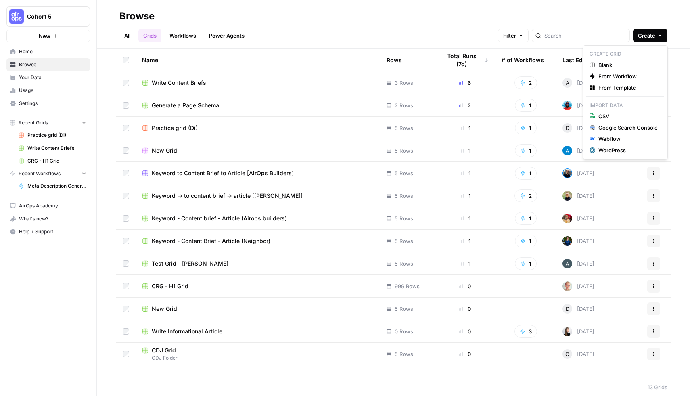
click at [646, 39] on span "Create" at bounding box center [646, 35] width 17 height 8
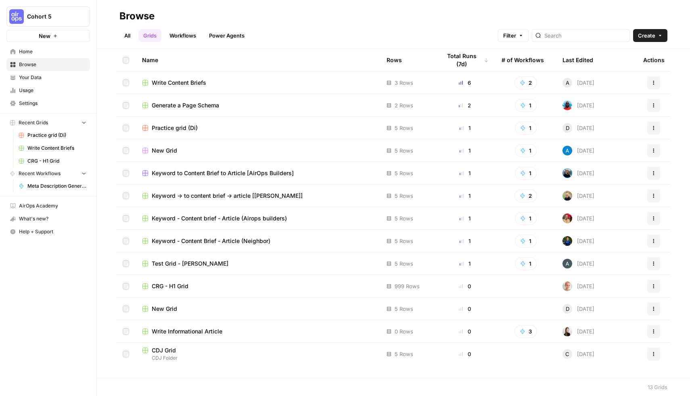
click at [302, 20] on h2 "Browse" at bounding box center [393, 16] width 548 height 13
click at [145, 38] on link "Grids" at bounding box center [149, 35] width 23 height 13
click at [661, 33] on button "Create" at bounding box center [650, 35] width 34 height 13
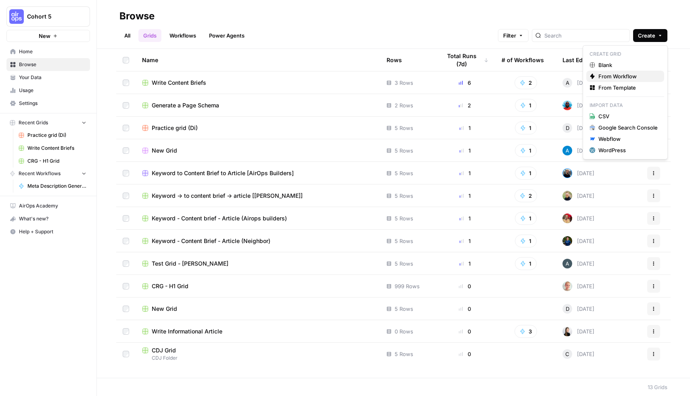
click at [616, 76] on span "From Workflow" at bounding box center [627, 76] width 59 height 8
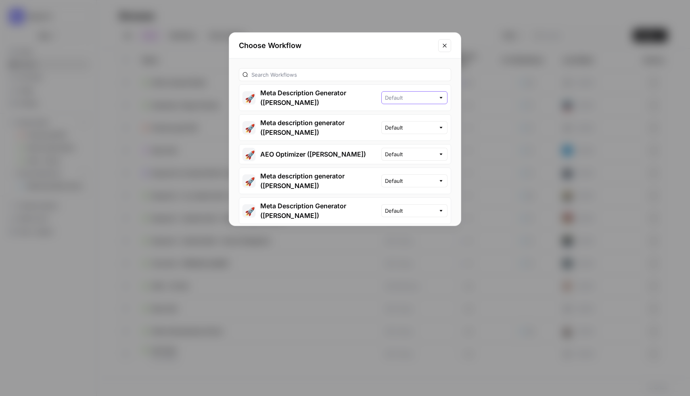
click at [422, 95] on input "text" at bounding box center [410, 98] width 50 height 8
click at [413, 116] on span "Default" at bounding box center [409, 113] width 30 height 8
type input "Default"
click at [348, 94] on button "🚀 Meta Description Generator ([PERSON_NAME])" at bounding box center [310, 98] width 142 height 26
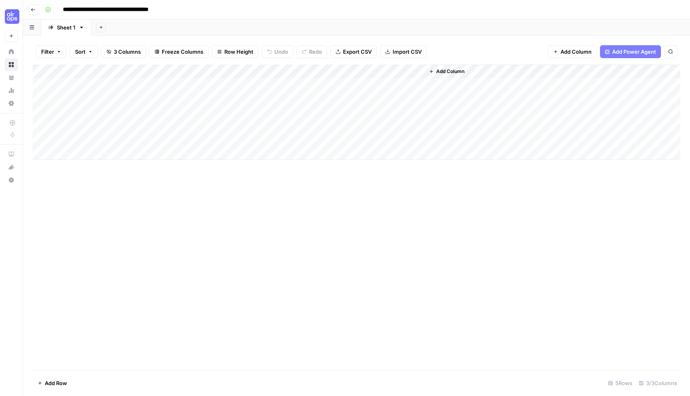
click at [110, 83] on div "Add Column" at bounding box center [356, 112] width 647 height 95
click at [109, 85] on div "Add Column" at bounding box center [356, 112] width 647 height 95
type textarea "**********"
click at [138, 101] on div "Add Column" at bounding box center [356, 112] width 647 height 95
type textarea "**********"
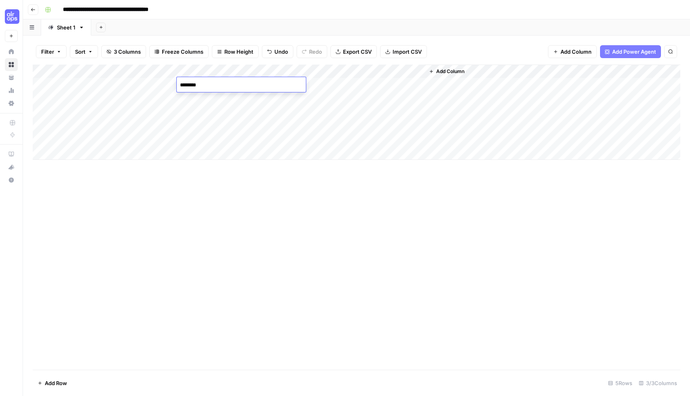
type textarea "*********"
click at [220, 97] on div "Add Column" at bounding box center [356, 112] width 647 height 95
type textarea "**********"
click at [418, 69] on div "Add Column" at bounding box center [356, 112] width 647 height 95
click at [441, 88] on span "All Rows" at bounding box center [445, 90] width 51 height 8
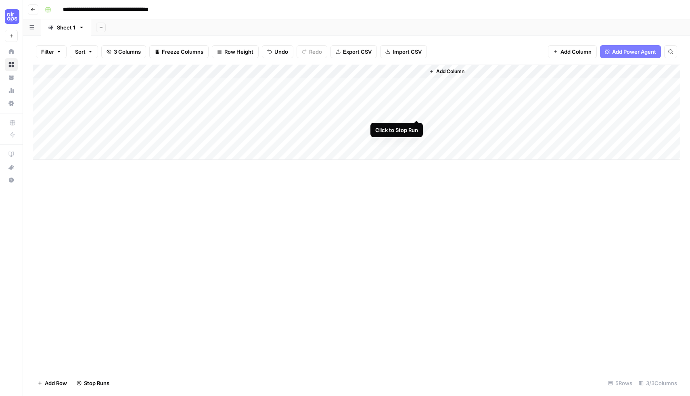
click at [417, 112] on div "Add Column" at bounding box center [356, 112] width 647 height 95
click at [417, 125] on div "Add Column" at bounding box center [356, 112] width 647 height 95
click at [416, 140] on div "Add Column" at bounding box center [356, 112] width 647 height 95
click at [462, 85] on div "Add Column" at bounding box center [356, 112] width 647 height 95
click at [452, 83] on div "Add Column" at bounding box center [356, 112] width 647 height 95
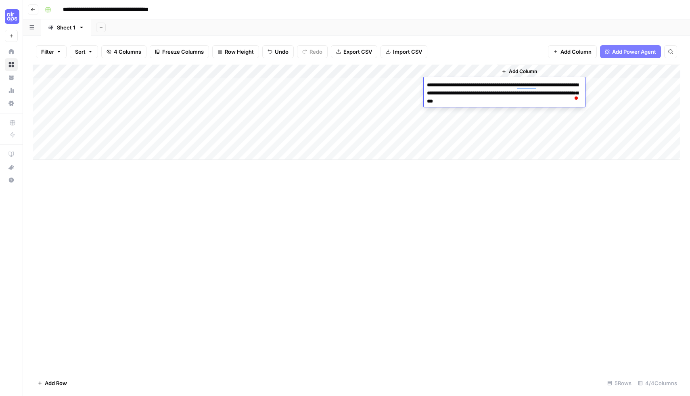
click at [449, 202] on div "Add Column" at bounding box center [356, 217] width 647 height 305
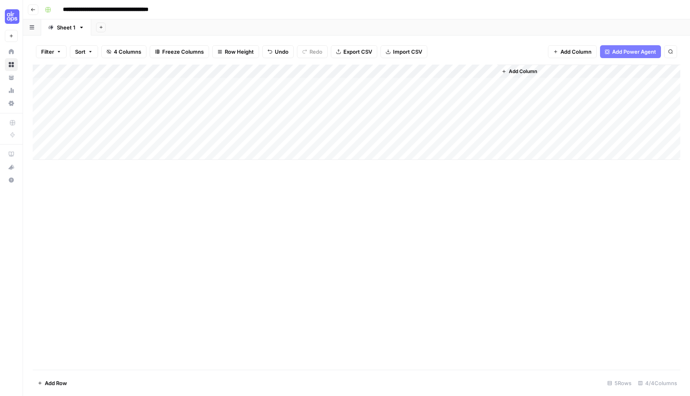
click at [466, 95] on div "Add Column" at bounding box center [356, 112] width 647 height 95
click at [466, 98] on div "Add Column" at bounding box center [356, 112] width 647 height 95
click at [451, 206] on div "Add Column" at bounding box center [356, 217] width 647 height 305
click at [406, 99] on div "Add Column" at bounding box center [356, 112] width 647 height 95
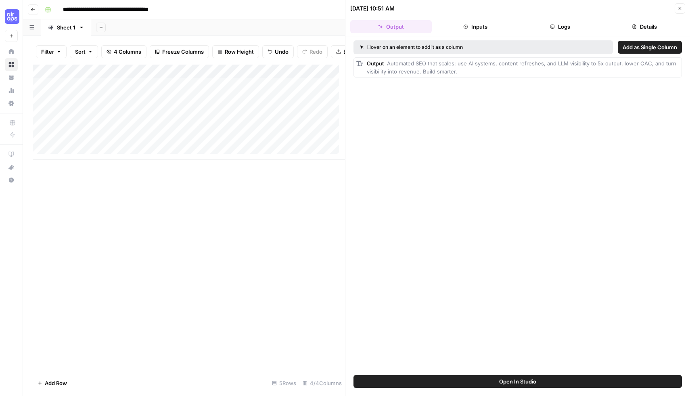
click at [471, 22] on button "Inputs" at bounding box center [475, 26] width 81 height 13
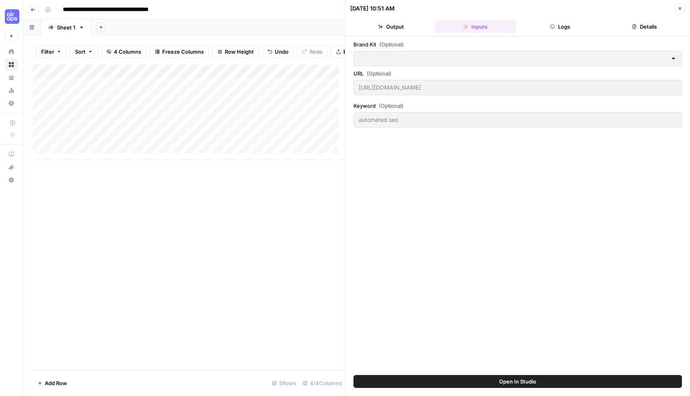
click at [280, 231] on div "Add Column" at bounding box center [189, 217] width 312 height 305
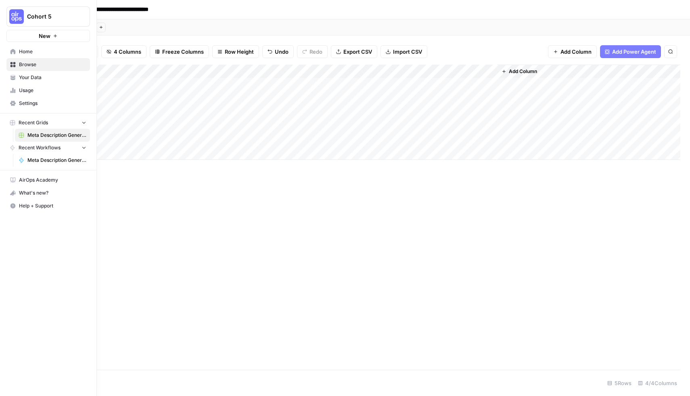
click at [35, 103] on span "Settings" at bounding box center [52, 103] width 67 height 7
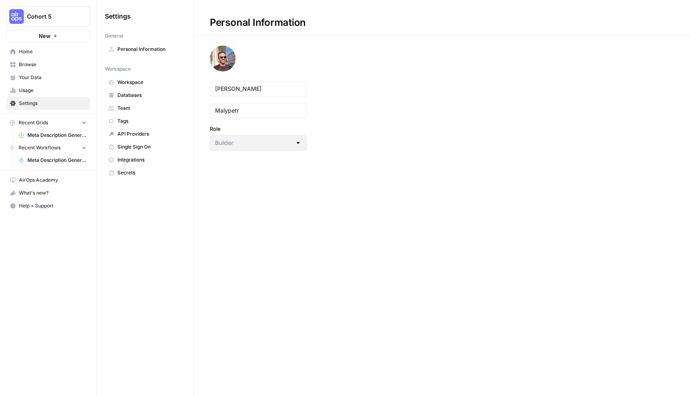
click at [27, 92] on span "Usage" at bounding box center [52, 90] width 67 height 7
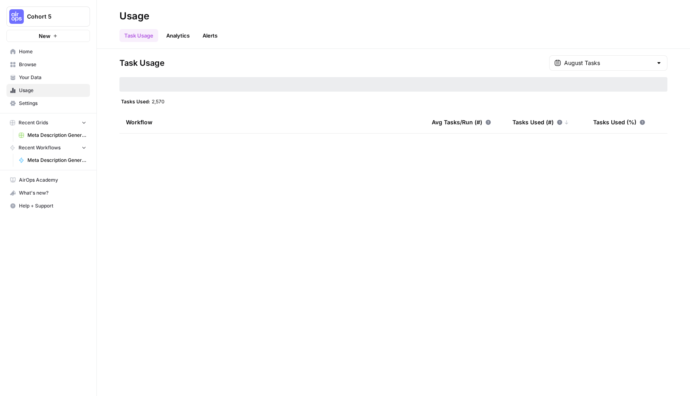
click at [35, 74] on span "Your Data" at bounding box center [52, 77] width 67 height 7
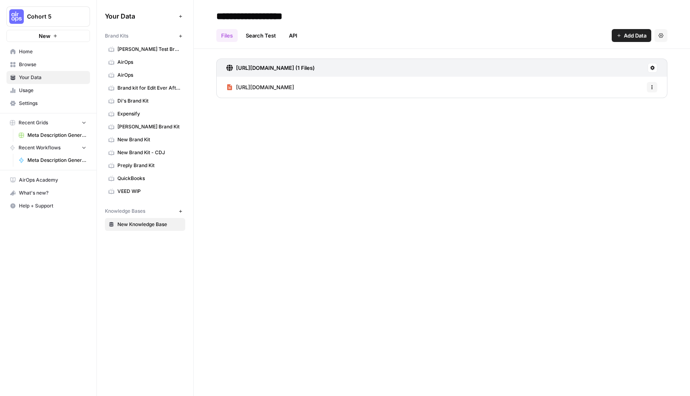
click at [615, 43] on header "**********" at bounding box center [442, 24] width 496 height 49
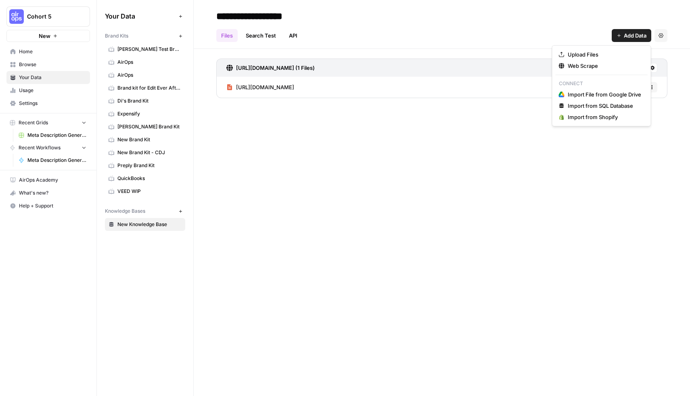
click at [623, 37] on span "Add Data" at bounding box center [634, 35] width 23 height 8
click at [593, 63] on span "Web Scrape" at bounding box center [603, 66] width 73 height 8
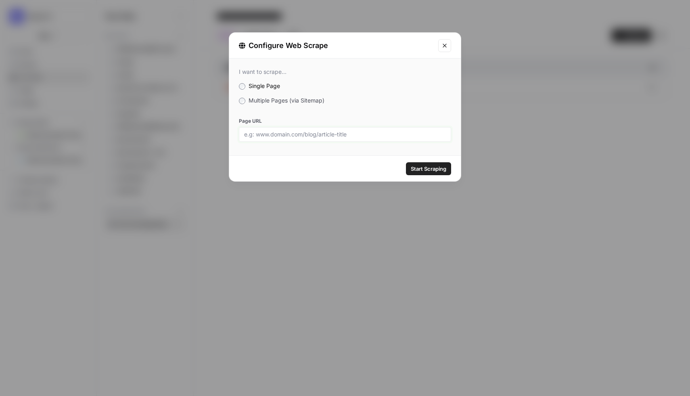
click at [302, 136] on input "Page URL" at bounding box center [345, 134] width 202 height 7
paste input "[URL][DOMAIN_NAME]"
type input "[URL][DOMAIN_NAME]"
click at [406, 162] on button "Start Scraping" at bounding box center [428, 168] width 45 height 13
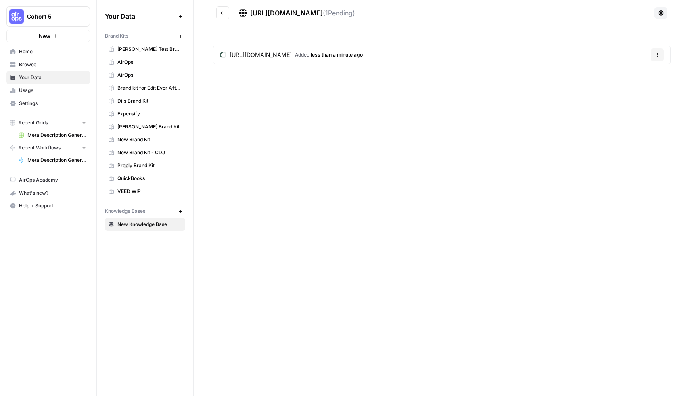
click at [333, 56] on span "less than a minute ago" at bounding box center [337, 55] width 52 height 6
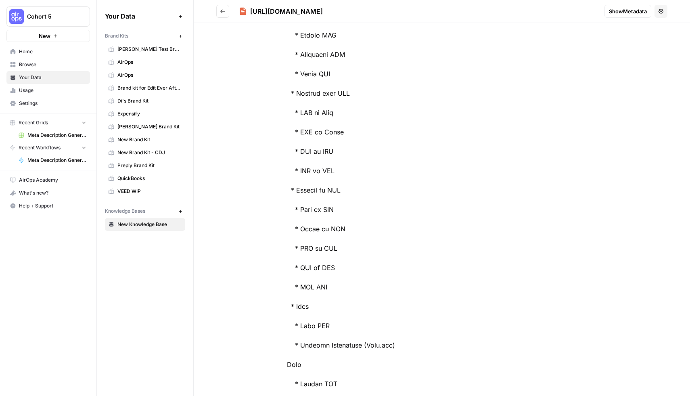
scroll to position [3447, 0]
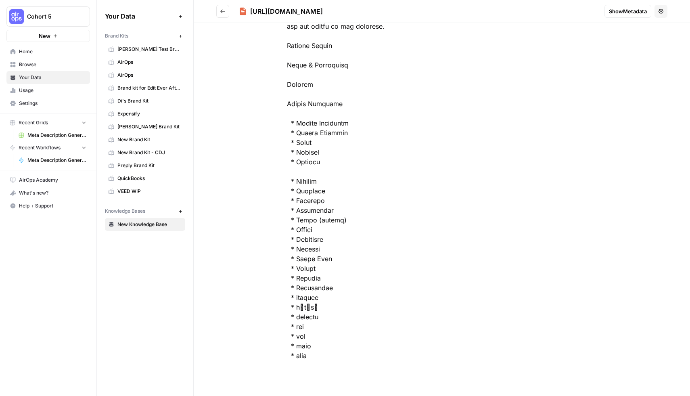
click at [159, 190] on span "VEED WIP" at bounding box center [149, 191] width 64 height 7
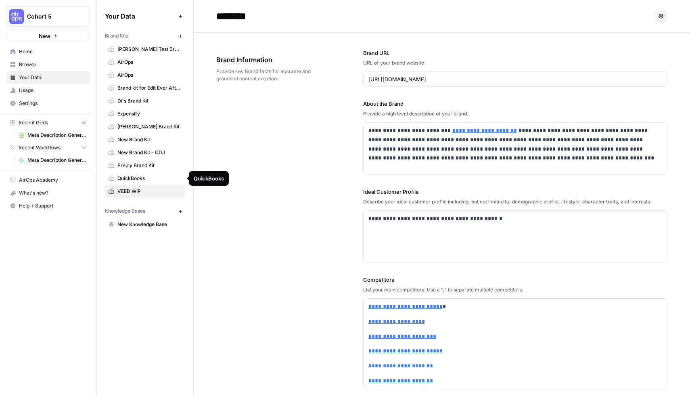
click at [148, 179] on span "QuickBooks" at bounding box center [149, 178] width 64 height 7
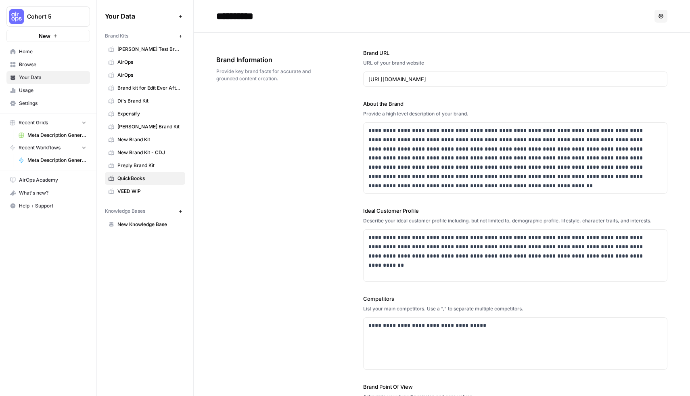
click at [180, 37] on icon "button" at bounding box center [180, 36] width 4 height 4
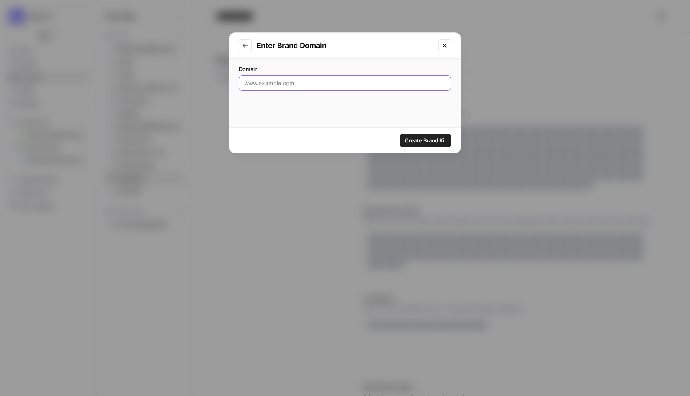
click at [281, 85] on input "Domain" at bounding box center [345, 83] width 202 height 8
type input "[DOMAIN_NAME]"
click at [434, 137] on span "Create Brand Kit" at bounding box center [425, 140] width 42 height 8
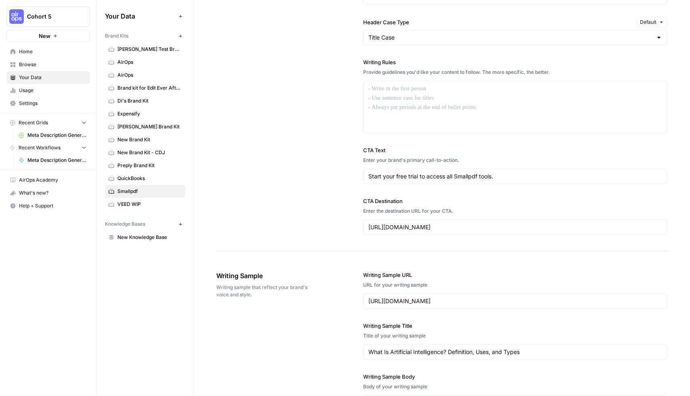
scroll to position [642, 0]
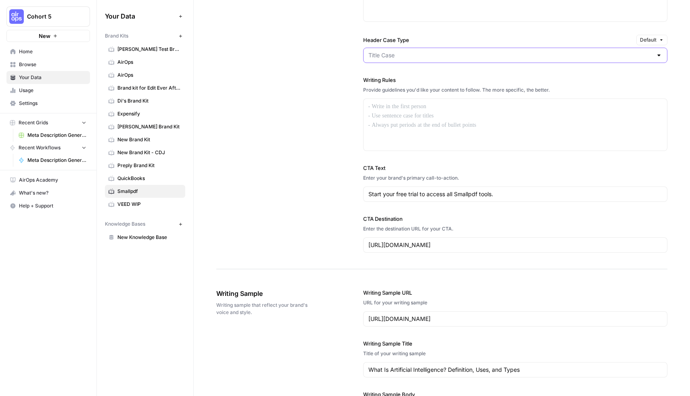
click at [526, 58] on input "Header Case Type" at bounding box center [510, 55] width 284 height 8
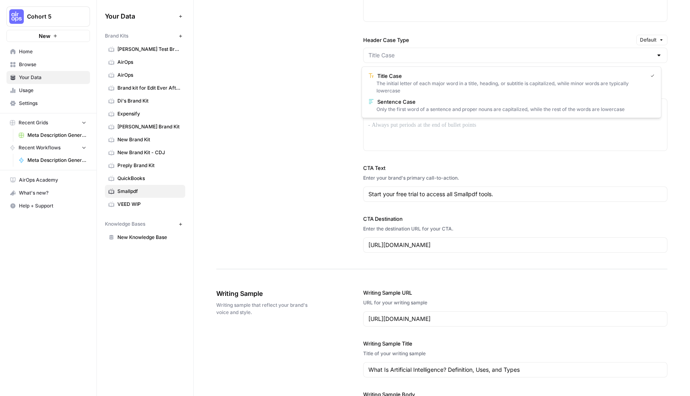
type input "Title Case"
click at [323, 71] on div "**********" at bounding box center [441, 52] width 451 height 434
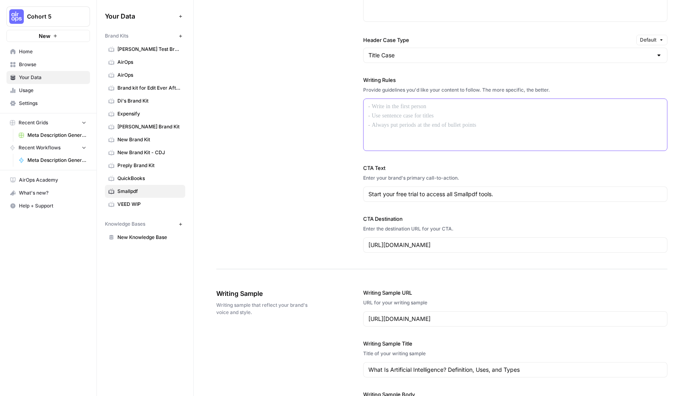
click at [435, 109] on p at bounding box center [515, 106] width 294 height 9
click at [315, 154] on div "**********" at bounding box center [441, 52] width 451 height 434
click at [499, 194] on input "Start your free trial to access all Smallpdf tools." at bounding box center [515, 194] width 294 height 8
type input "Try Smallpdf for free"
click at [316, 200] on div "**********" at bounding box center [441, 52] width 451 height 434
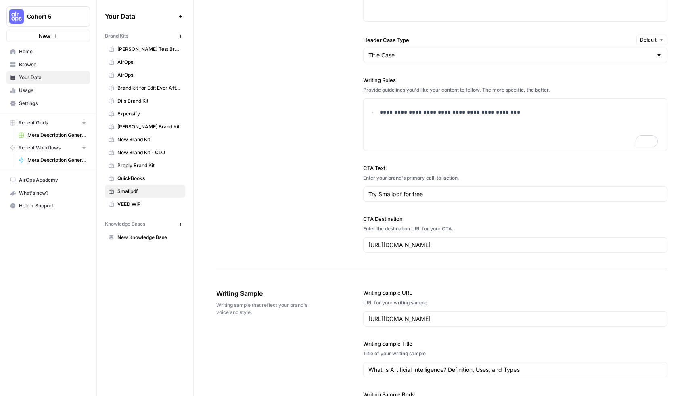
scroll to position [794, 0]
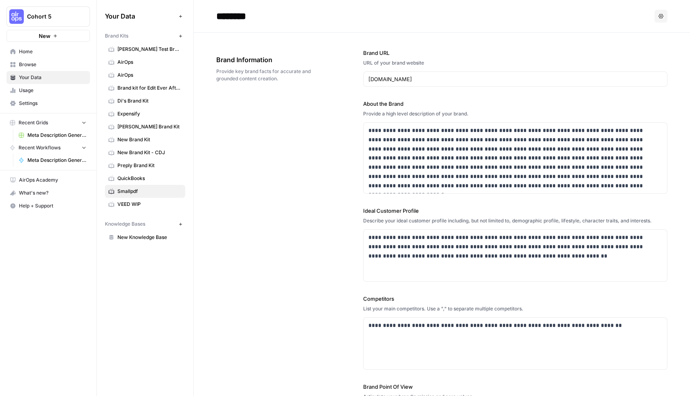
click at [129, 192] on span "Smallpdf" at bounding box center [149, 191] width 64 height 7
click at [143, 274] on div "Your Data Add Data Brand Kits New Adele Test Brand Kit AirOps AirOps Brand kit …" at bounding box center [145, 198] width 96 height 396
click at [35, 62] on span "Browse" at bounding box center [52, 64] width 67 height 7
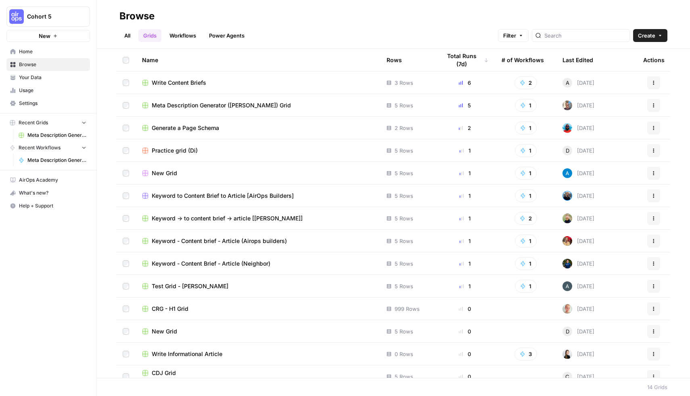
click at [219, 39] on link "Power Agents" at bounding box center [226, 35] width 45 height 13
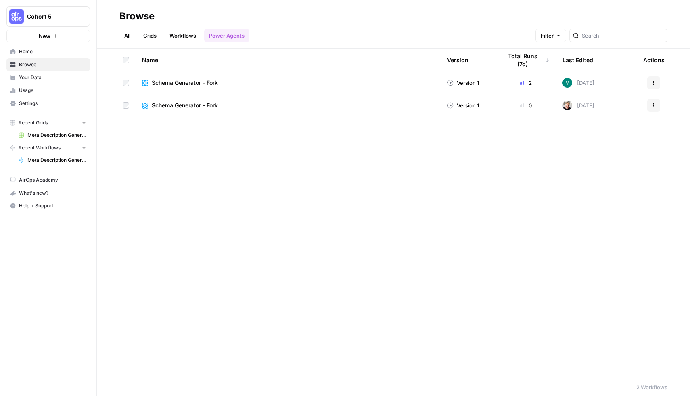
click at [182, 38] on link "Workflows" at bounding box center [183, 35] width 36 height 13
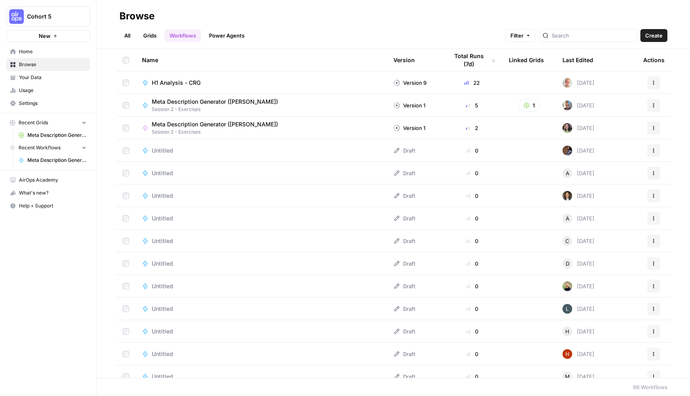
click at [189, 102] on span "Meta Description Generator ([PERSON_NAME])" at bounding box center [215, 102] width 126 height 8
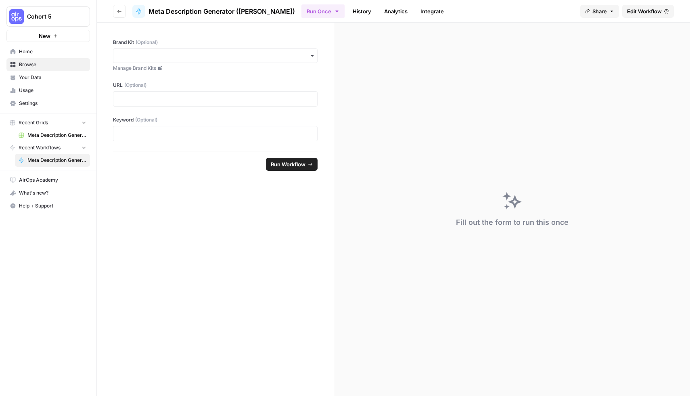
click at [639, 10] on span "Edit Workflow" at bounding box center [644, 11] width 35 height 8
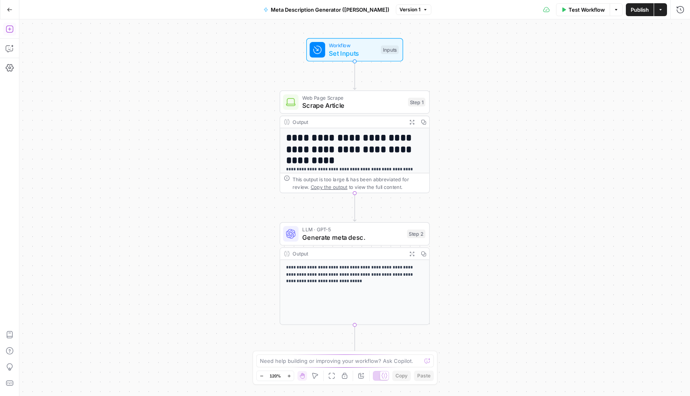
click at [10, 31] on icon "button" at bounding box center [10, 29] width 8 height 8
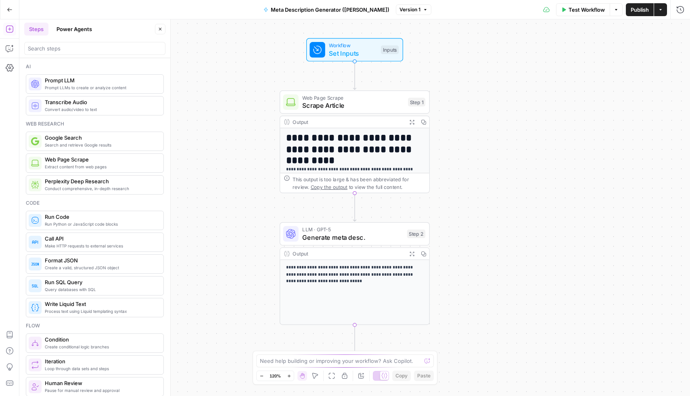
click at [79, 31] on button "Power Agents" at bounding box center [74, 29] width 45 height 13
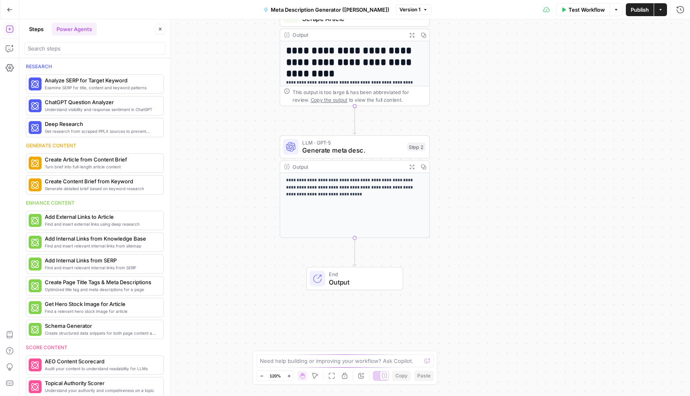
click at [44, 30] on button "Steps" at bounding box center [36, 29] width 24 height 13
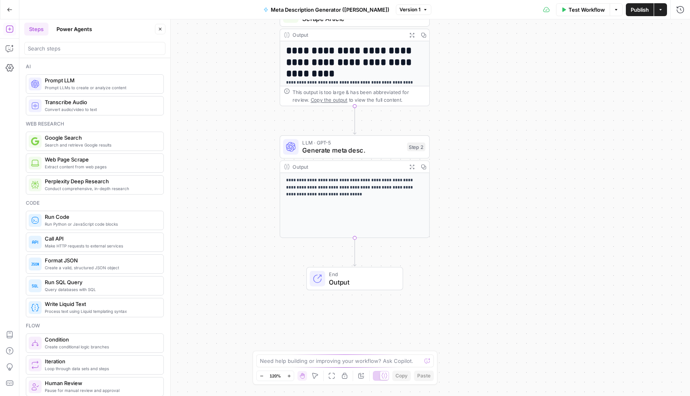
click at [67, 30] on button "Power Agents" at bounding box center [74, 29] width 45 height 13
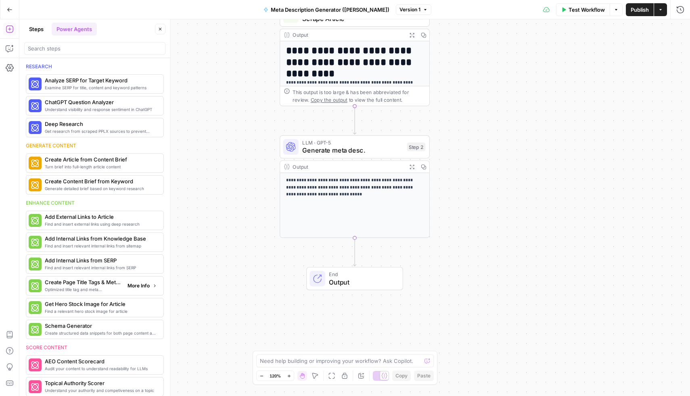
scroll to position [300, 0]
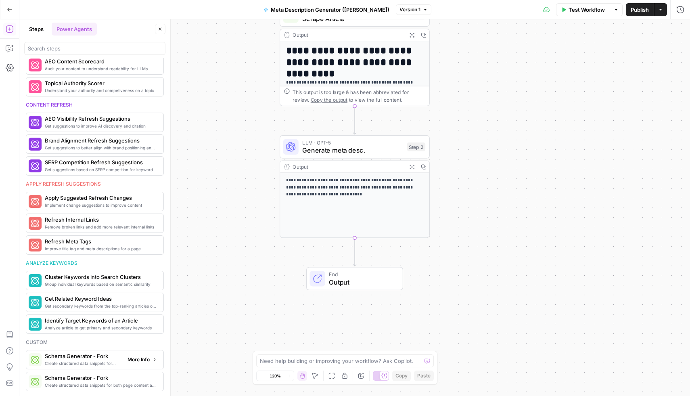
click at [83, 361] on span "Create structured data snippets for both page content and images" at bounding box center [83, 363] width 76 height 6
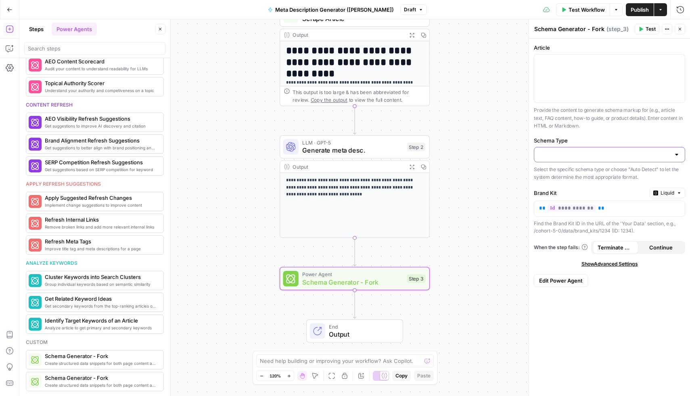
click at [592, 158] on input "Schema Type" at bounding box center [604, 154] width 131 height 8
click at [572, 218] on span "Auto Detect" at bounding box center [607, 220] width 134 height 8
type input "Auto Detect"
click at [645, 31] on span "Test" at bounding box center [650, 28] width 10 height 7
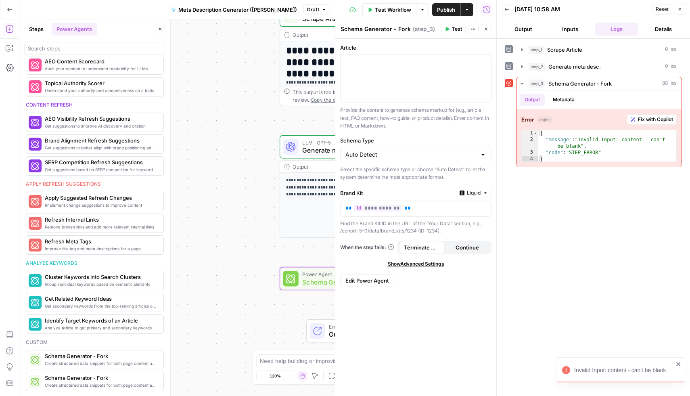
click at [572, 29] on button "Inputs" at bounding box center [570, 29] width 44 height 13
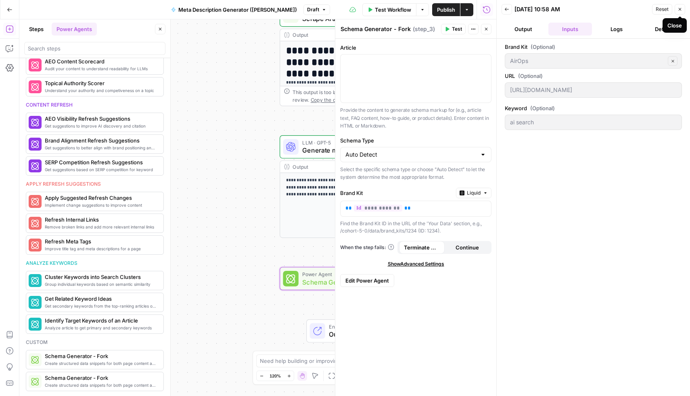
click at [429, 50] on label "Article" at bounding box center [415, 48] width 151 height 8
click at [424, 60] on p at bounding box center [415, 62] width 141 height 8
click at [676, 9] on button "Close" at bounding box center [679, 9] width 10 height 10
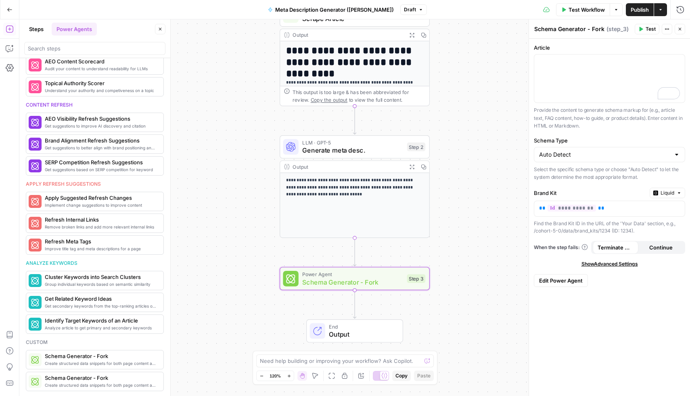
click at [450, 223] on div "**********" at bounding box center [354, 207] width 670 height 376
